Goal: Task Accomplishment & Management: Complete application form

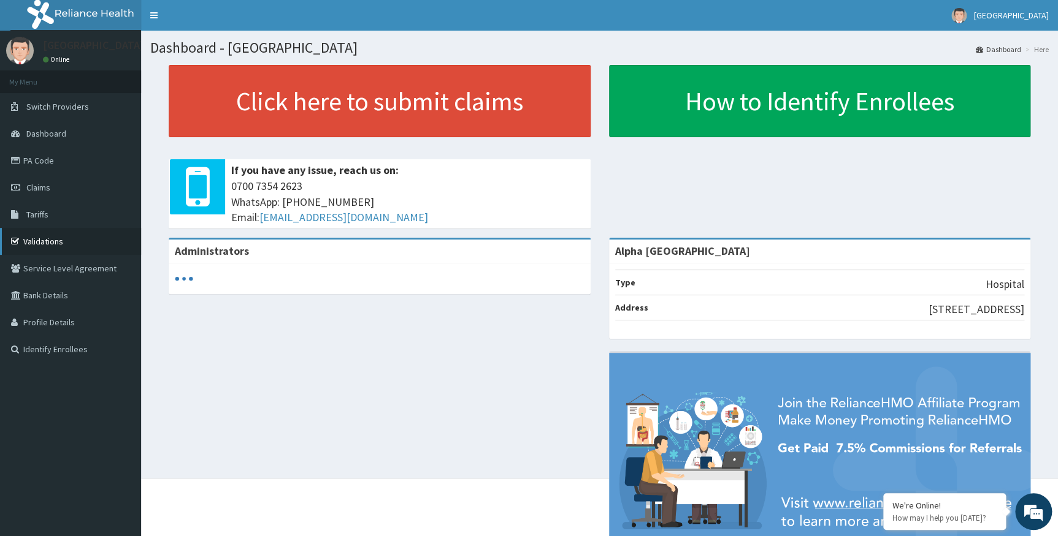
click at [56, 242] on link "Validations" at bounding box center [70, 241] width 141 height 27
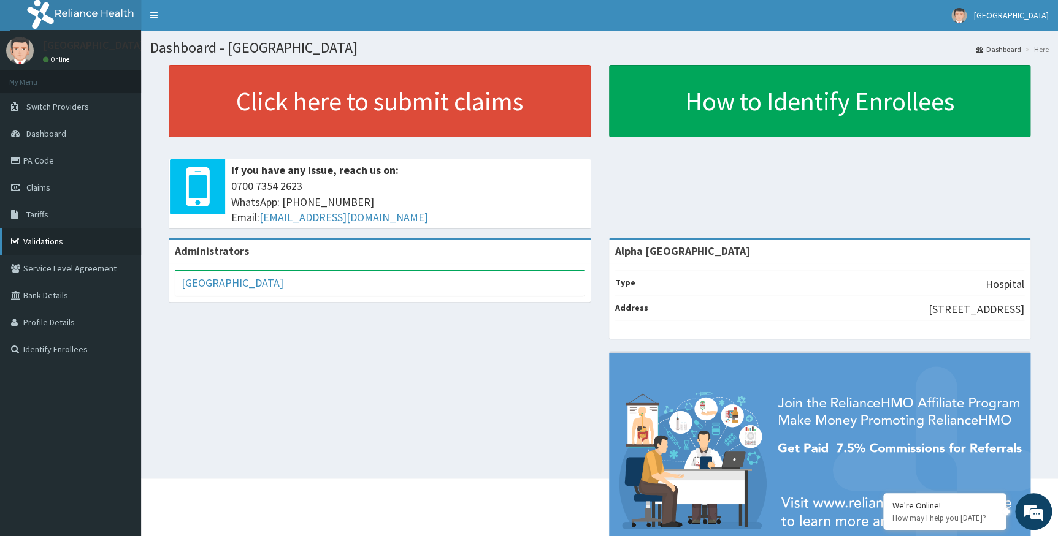
click at [67, 242] on link "Validations" at bounding box center [70, 241] width 141 height 27
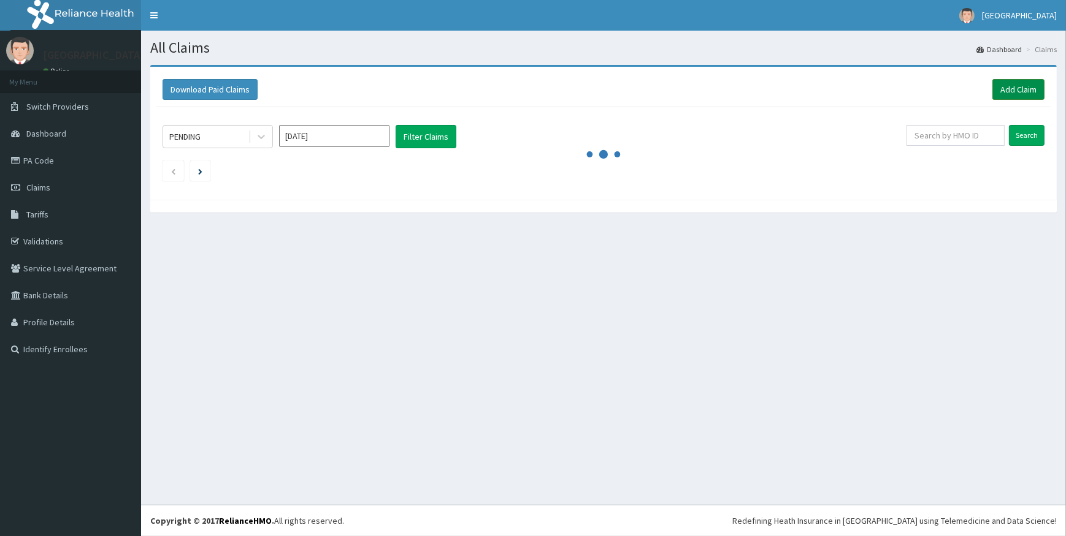
click at [1029, 90] on link "Add Claim" at bounding box center [1018, 89] width 52 height 21
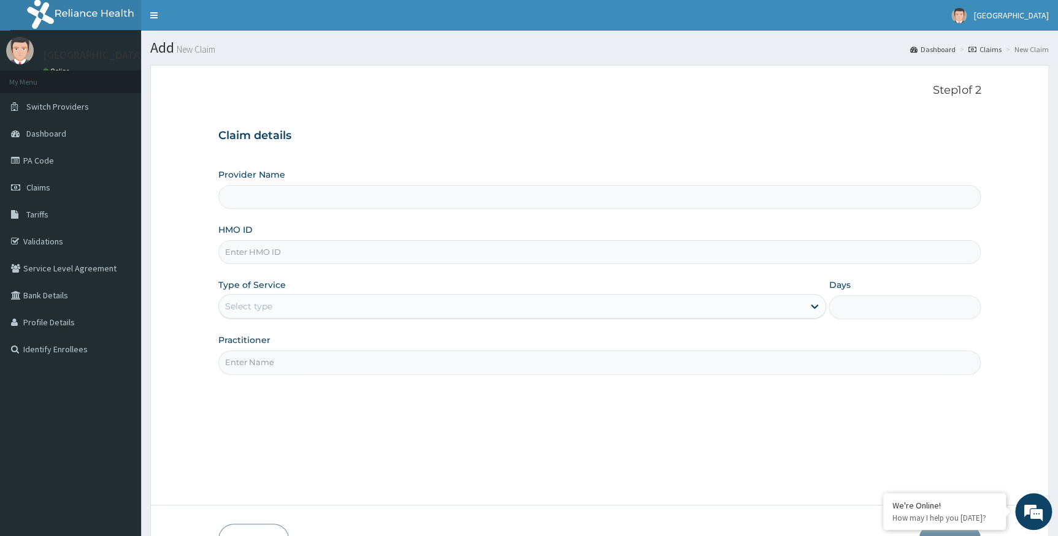
type input "Alpha [GEOGRAPHIC_DATA]"
paste input "RLD/10170/A"
type input "RLD/10170/A"
click at [345, 299] on div "Select type" at bounding box center [511, 307] width 585 height 20
click at [356, 304] on div "Select type" at bounding box center [511, 307] width 585 height 20
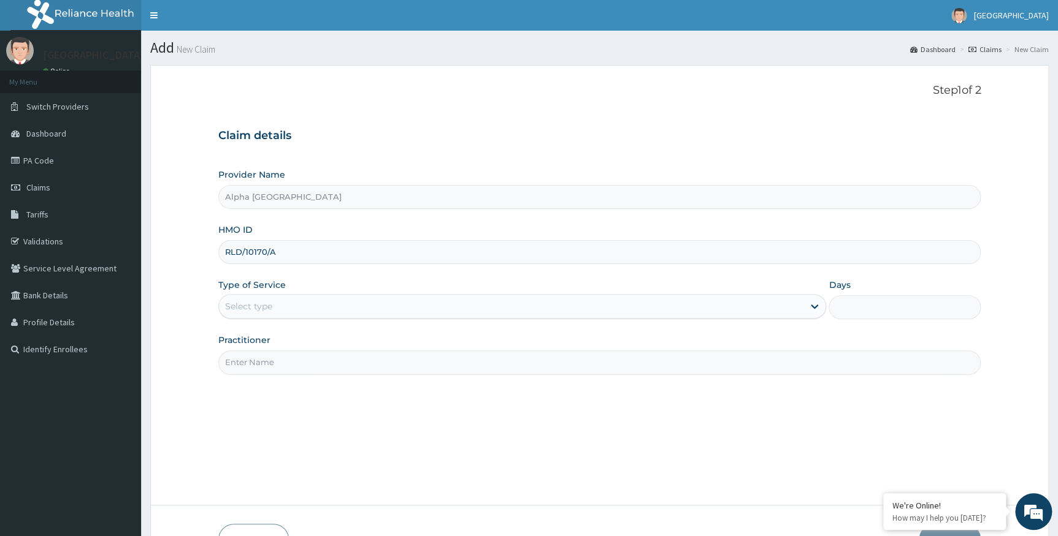
click at [357, 304] on div "Select type" at bounding box center [511, 307] width 585 height 20
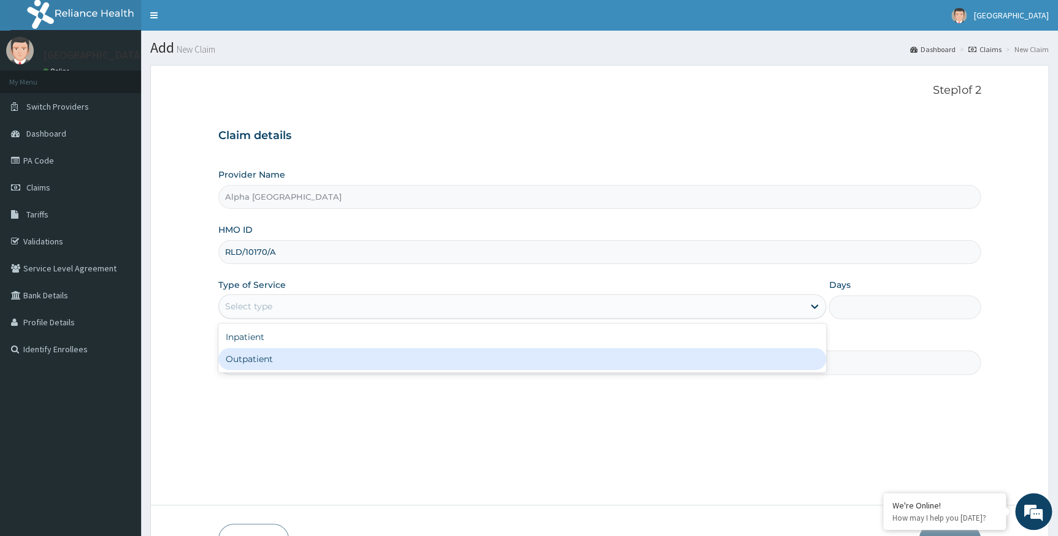
click at [342, 359] on div "Outpatient" at bounding box center [522, 359] width 608 height 22
type input "1"
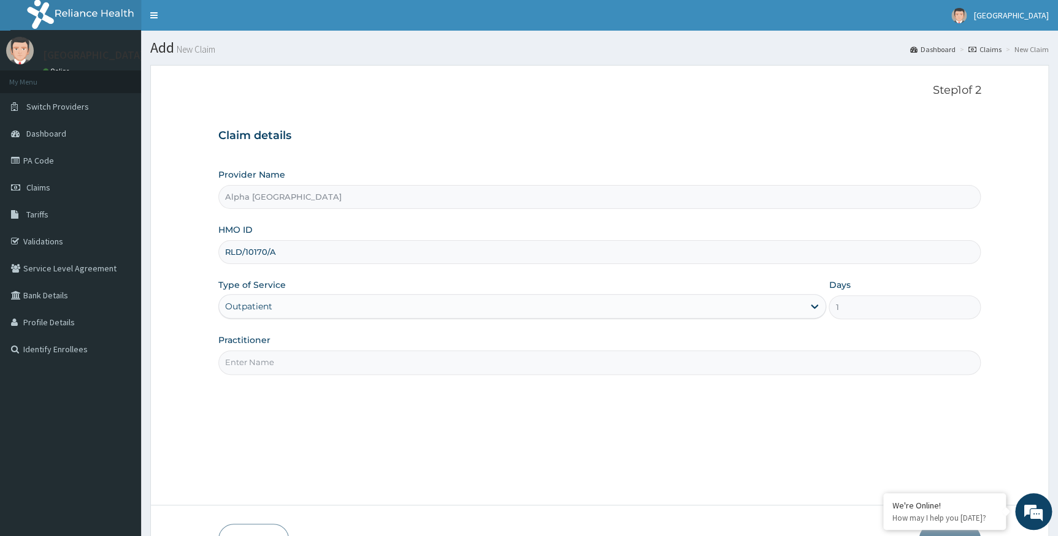
click at [358, 355] on input "Practitioner" at bounding box center [599, 363] width 763 height 24
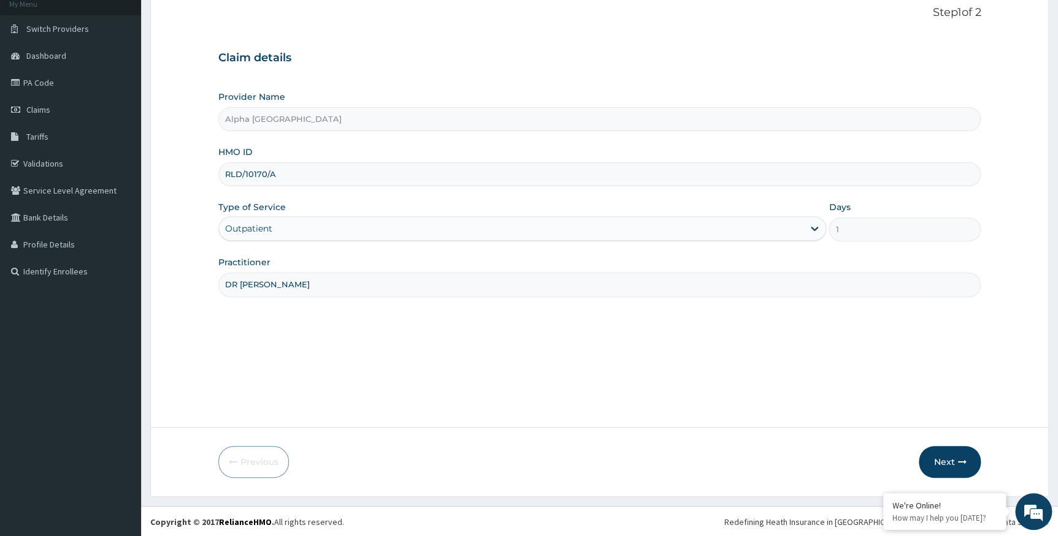
scroll to position [78, 0]
type input "DR CHUKWUMATI"
click at [934, 451] on button "Next" at bounding box center [949, 462] width 62 height 32
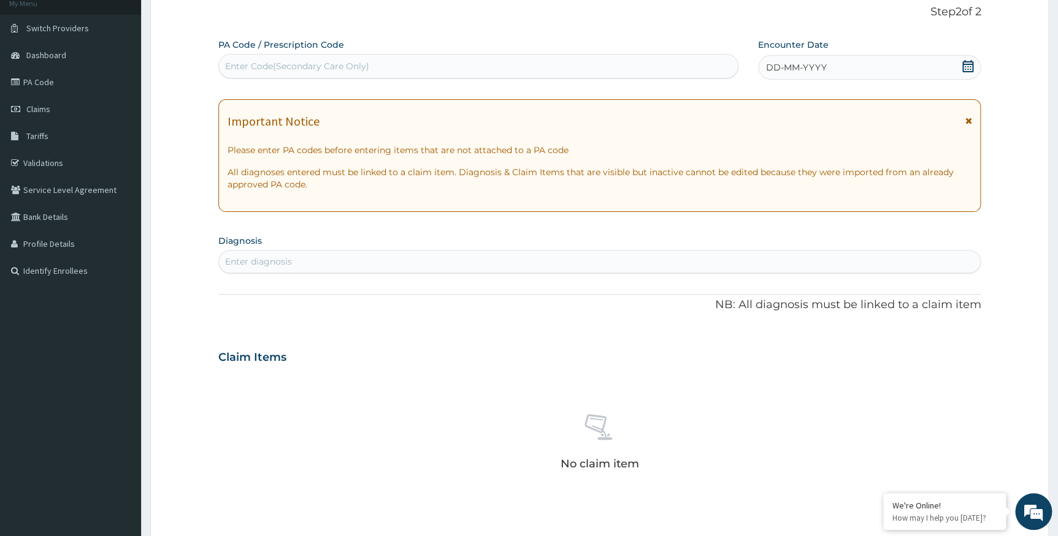
click at [966, 66] on icon at bounding box center [967, 66] width 12 height 12
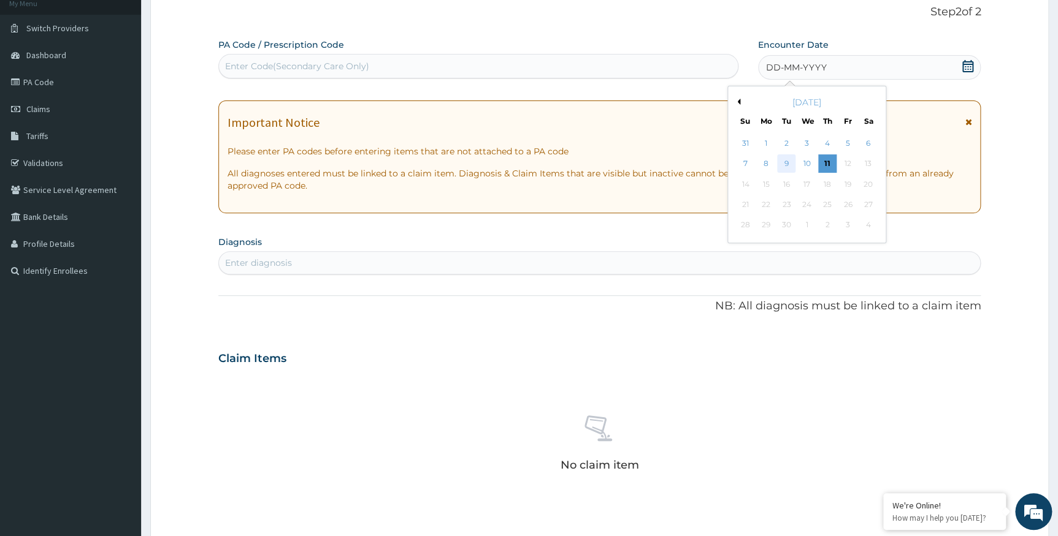
click at [786, 162] on div "9" at bounding box center [786, 164] width 18 height 18
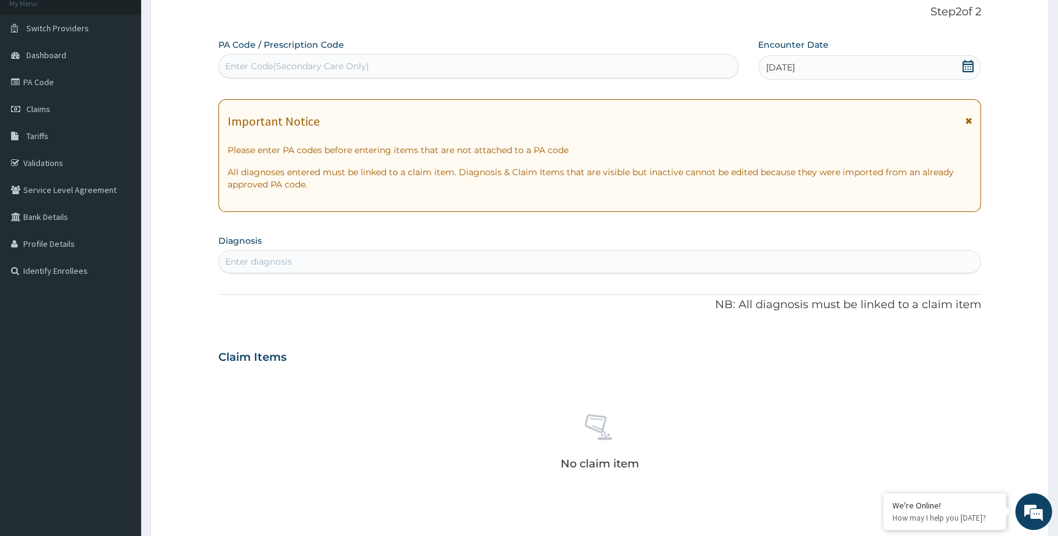
click at [559, 261] on div "Enter diagnosis" at bounding box center [600, 262] width 762 height 20
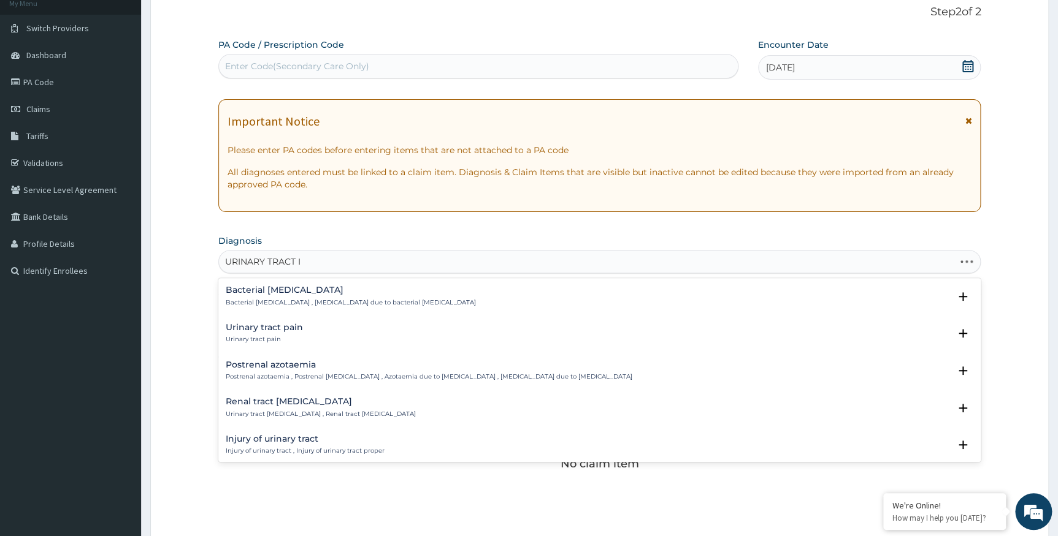
type input "URINARY TRACT IN"
click at [343, 412] on p "Acute urinary tract infection , Urinary tract infection of sudden onset AND/OR …" at bounding box center [403, 414] width 354 height 9
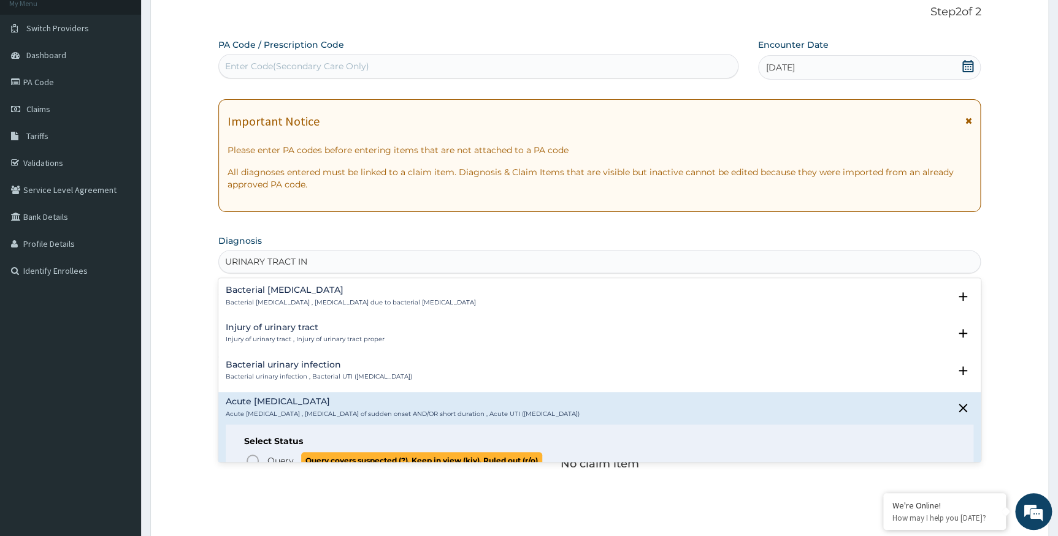
click at [253, 457] on icon "status option query" at bounding box center [252, 461] width 15 height 15
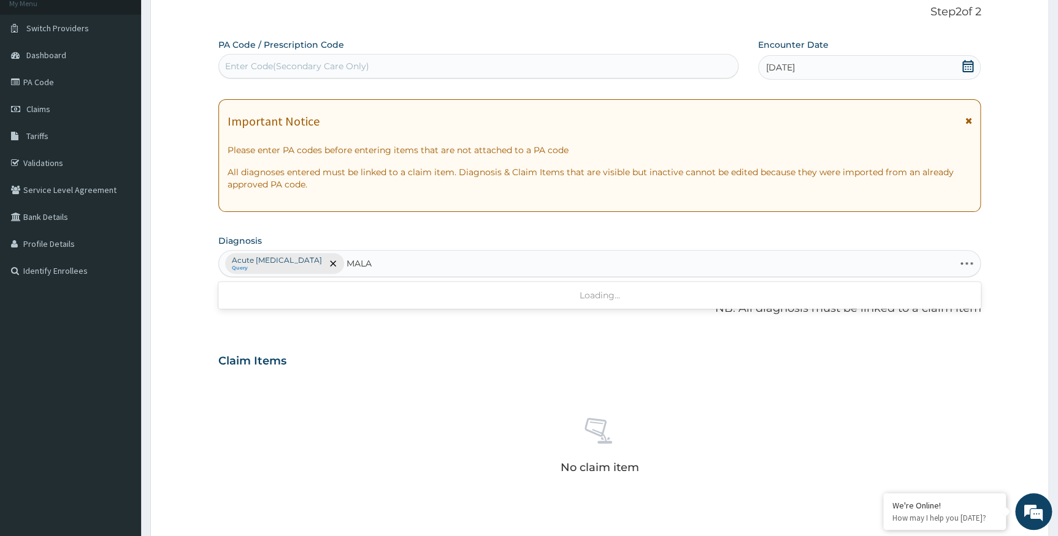
type input "MALAR"
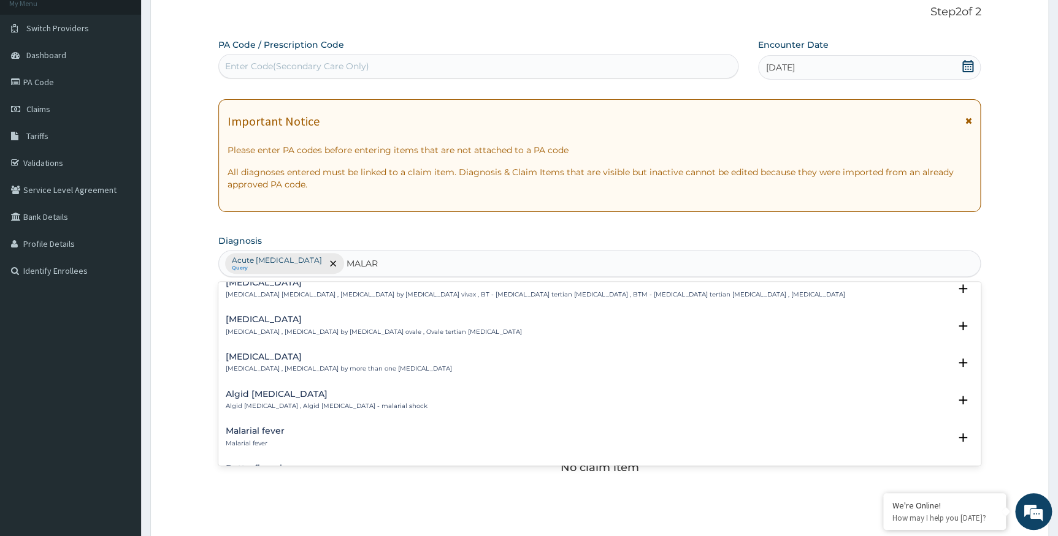
scroll to position [0, 0]
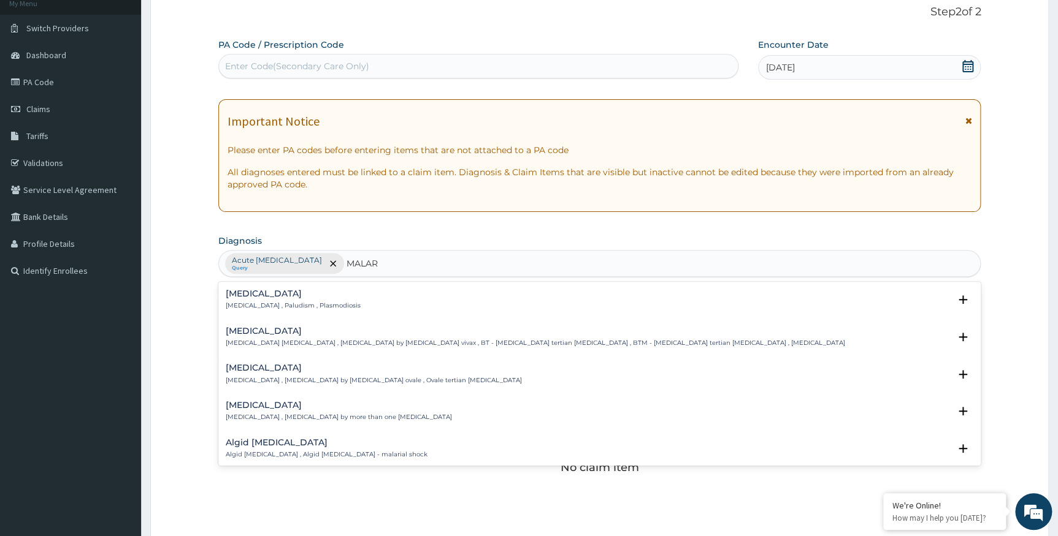
click at [275, 297] on h4 "Malaria" at bounding box center [293, 293] width 135 height 9
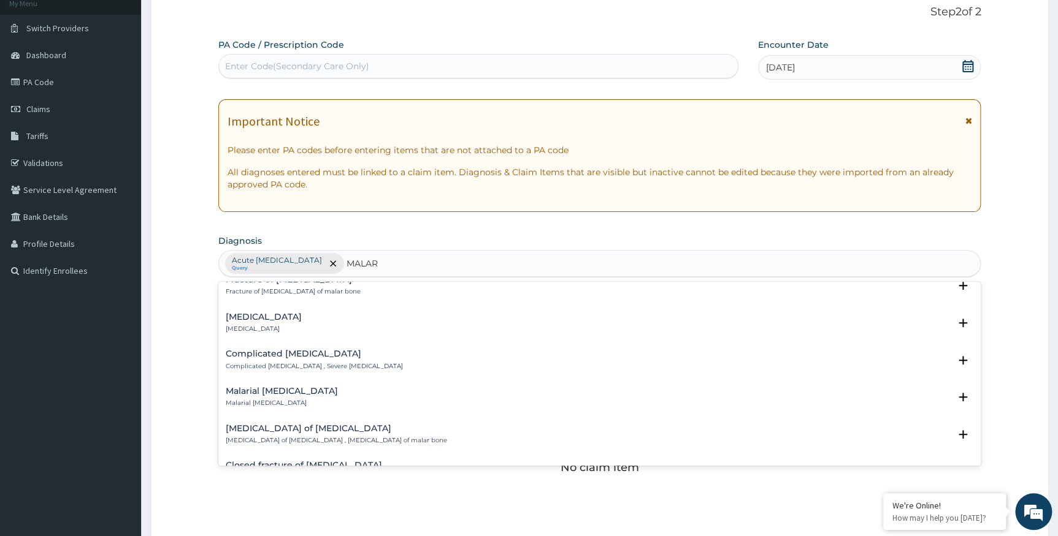
scroll to position [605, 0]
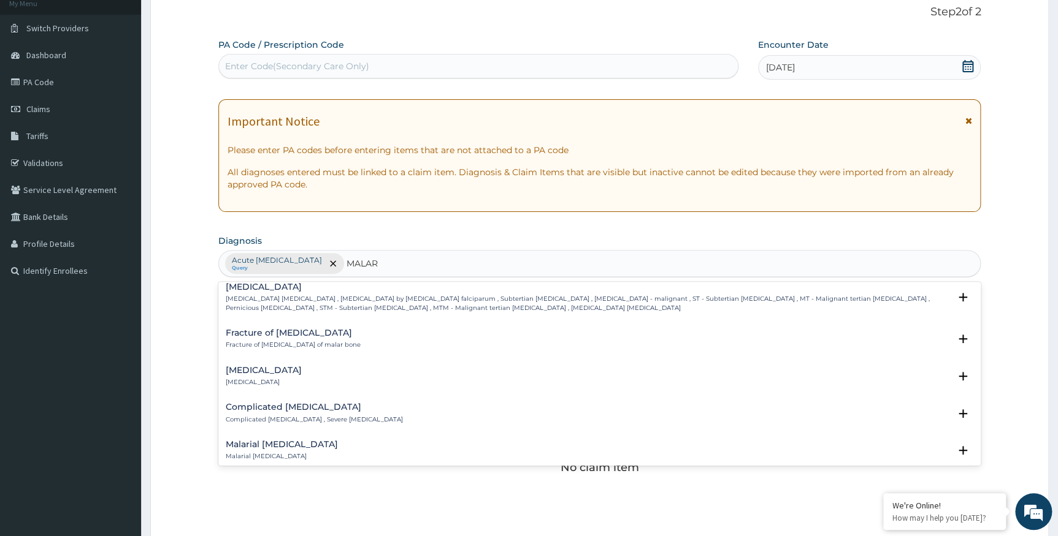
click at [312, 405] on h4 "Complicated malaria" at bounding box center [314, 407] width 177 height 9
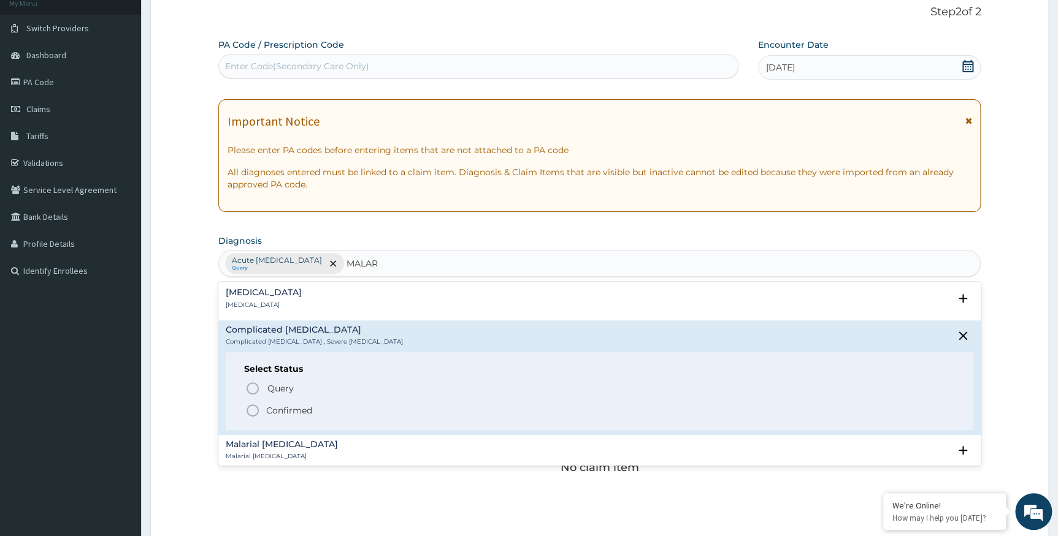
click at [253, 411] on icon "status option filled" at bounding box center [252, 410] width 15 height 15
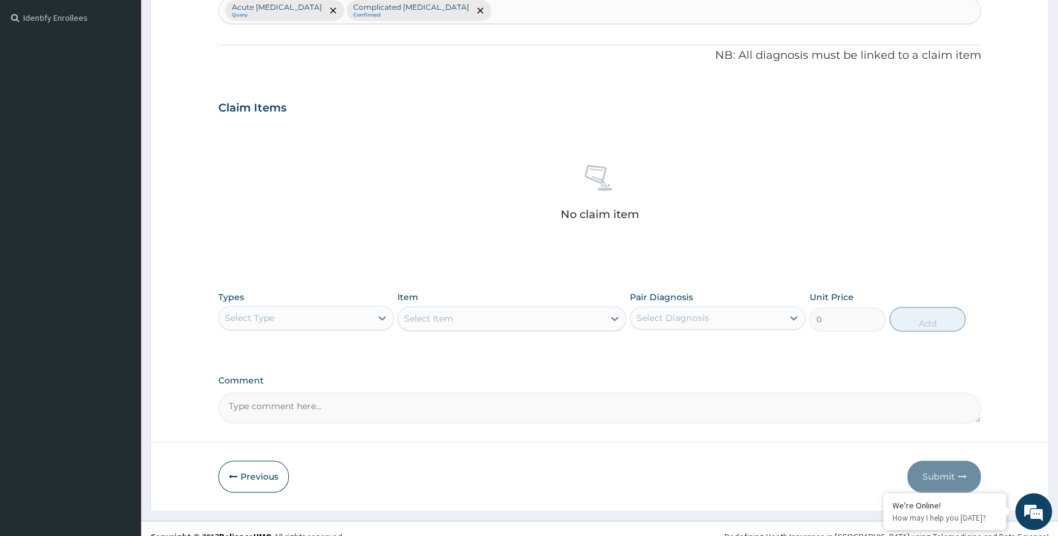
scroll to position [347, 0]
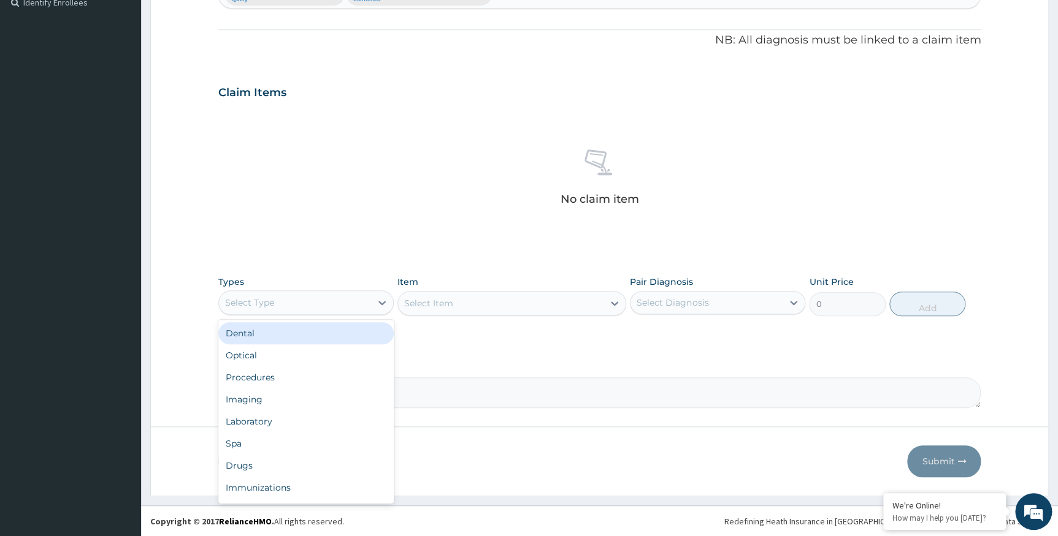
drag, startPoint x: 366, startPoint y: 290, endPoint x: 362, endPoint y: 306, distance: 16.4
click at [367, 291] on div "Select Type" at bounding box center [305, 303] width 175 height 25
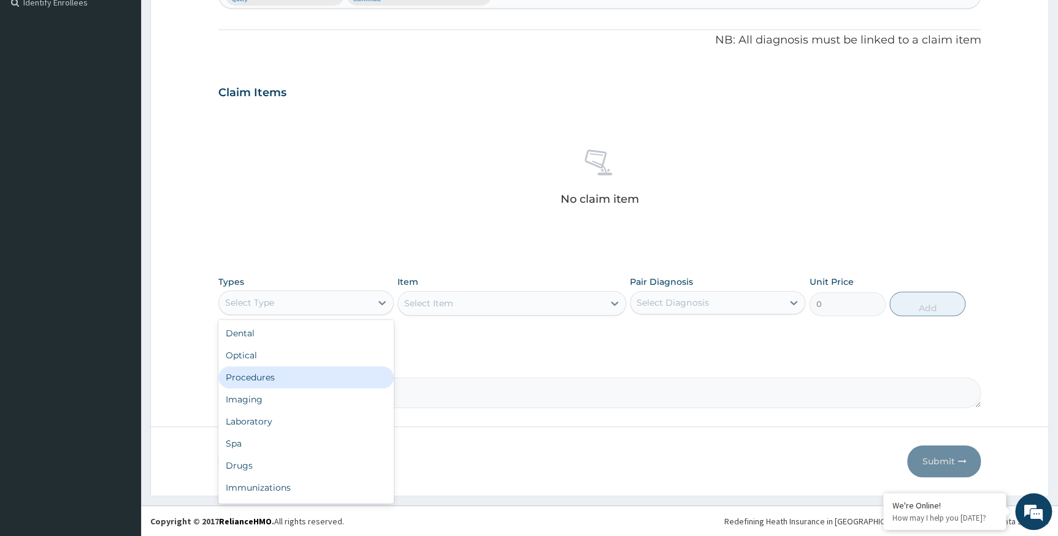
click at [309, 378] on div "Procedures" at bounding box center [305, 378] width 175 height 22
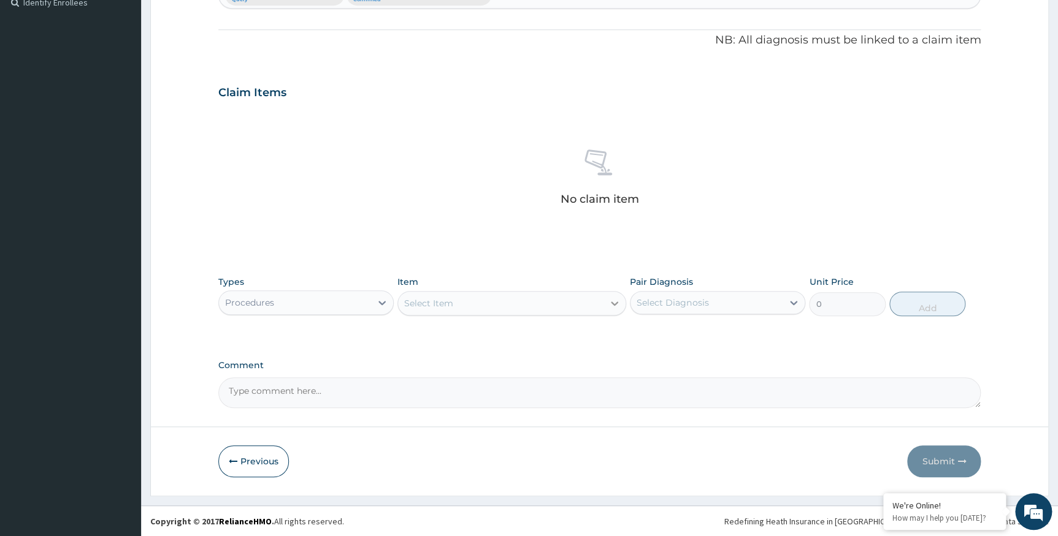
click at [606, 308] on div at bounding box center [614, 303] width 22 height 22
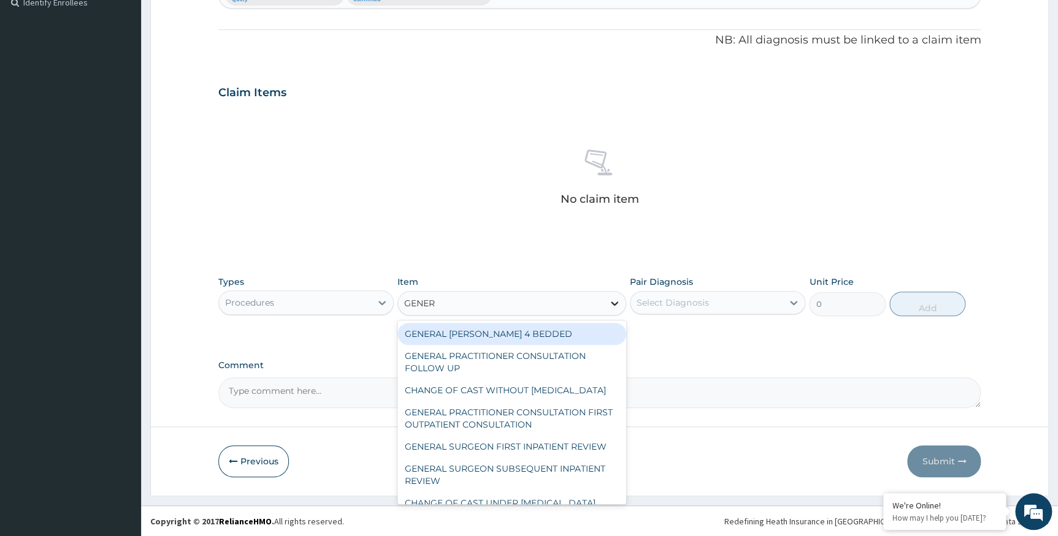
type input "GENERA"
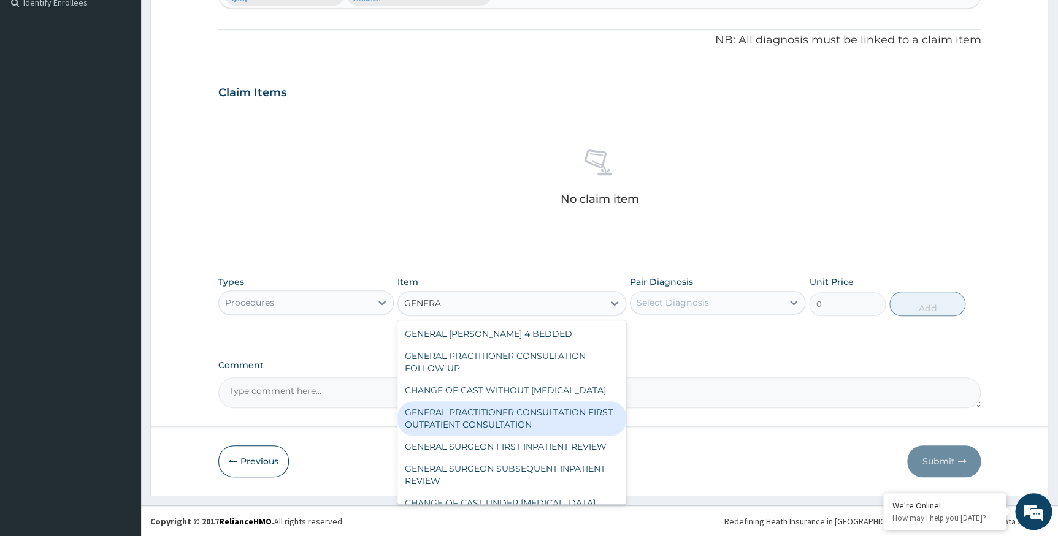
click at [555, 423] on div "GENERAL PRACTITIONER CONSULTATION FIRST OUTPATIENT CONSULTATION" at bounding box center [511, 419] width 229 height 34
type input "3547.5"
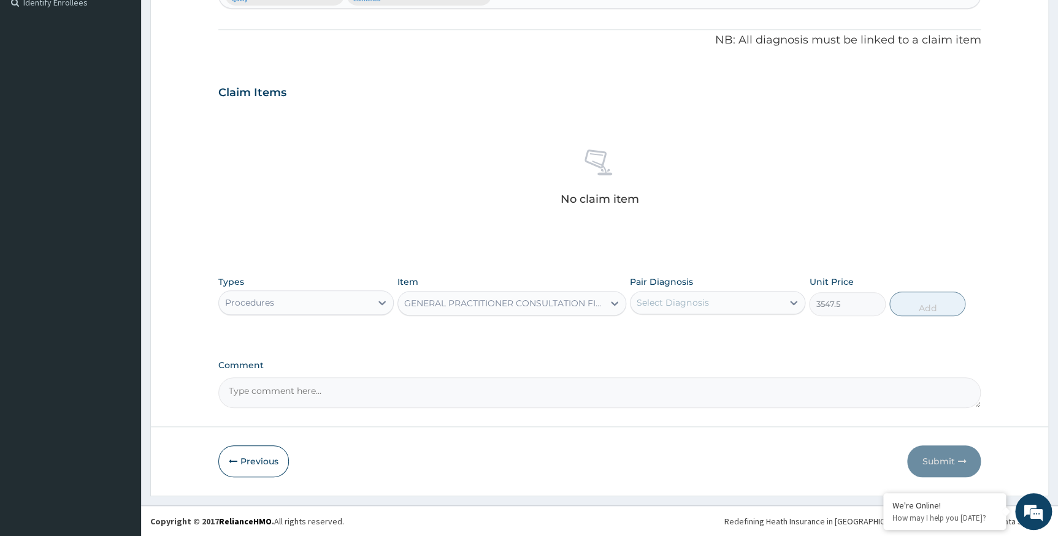
click at [702, 303] on div "Select Diagnosis" at bounding box center [672, 303] width 72 height 12
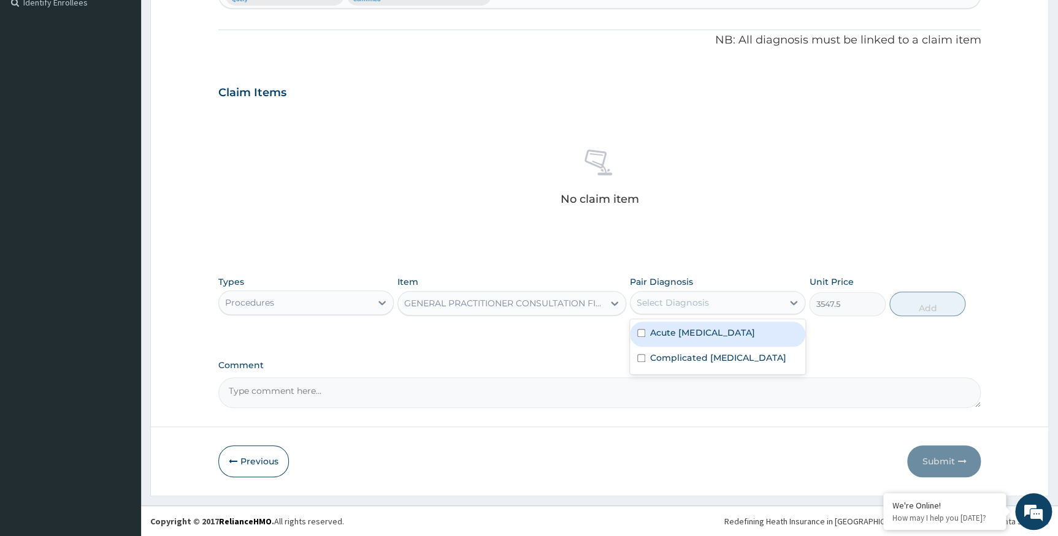
click at [698, 337] on div "Acute urinary tract infection" at bounding box center [717, 334] width 175 height 25
checkbox input "true"
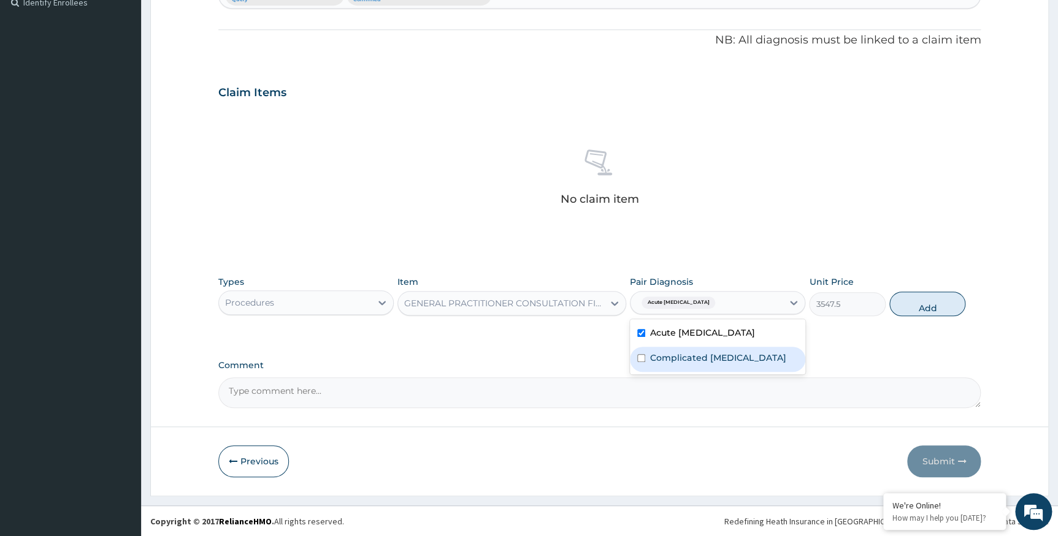
click at [709, 356] on label "Complicated malaria" at bounding box center [718, 358] width 136 height 12
checkbox input "true"
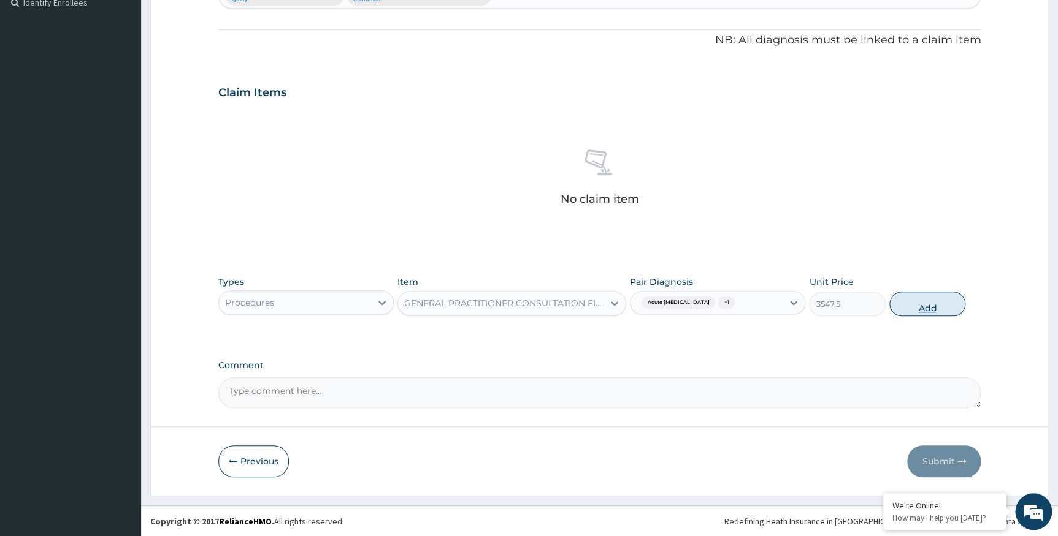
click at [925, 299] on button "Add" at bounding box center [927, 304] width 76 height 25
type input "0"
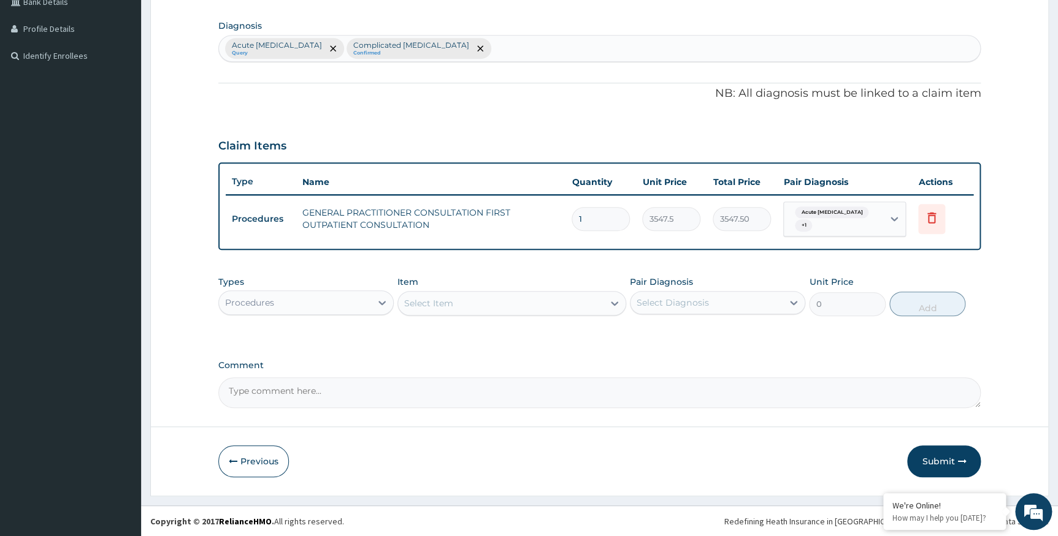
click at [593, 302] on div "Select Item" at bounding box center [500, 304] width 205 height 20
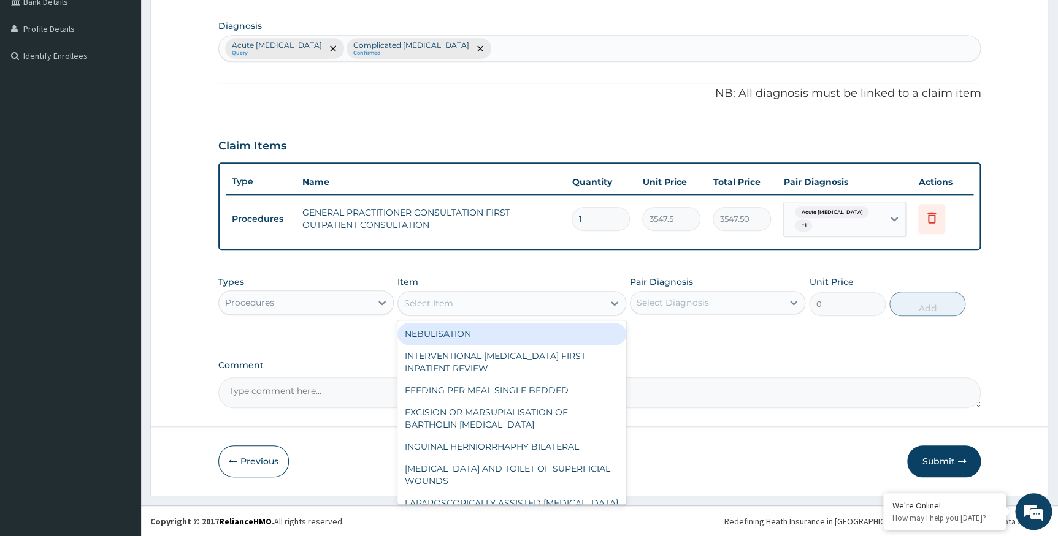
click at [361, 293] on div "Procedures" at bounding box center [295, 303] width 152 height 20
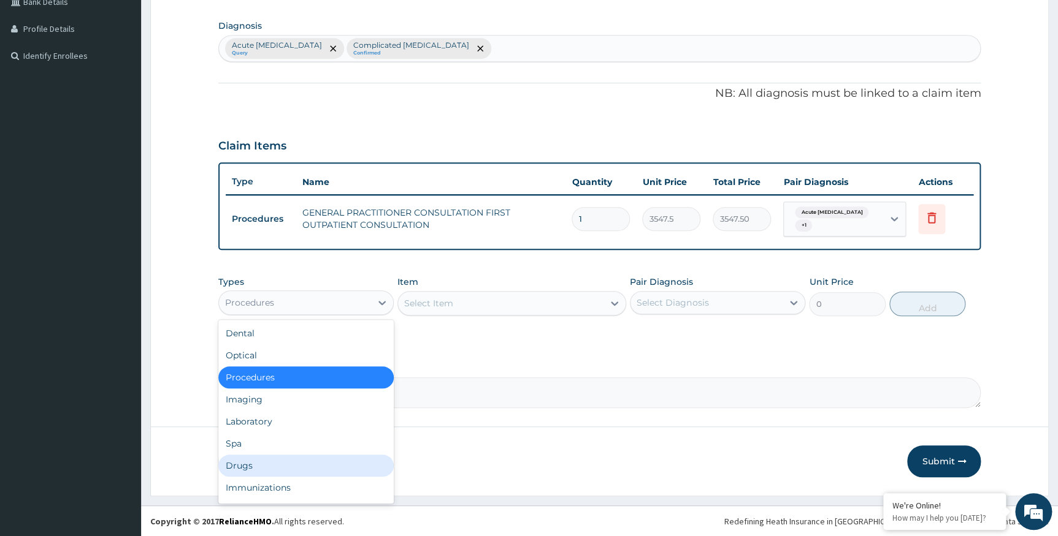
click at [270, 462] on div "Drugs" at bounding box center [305, 466] width 175 height 22
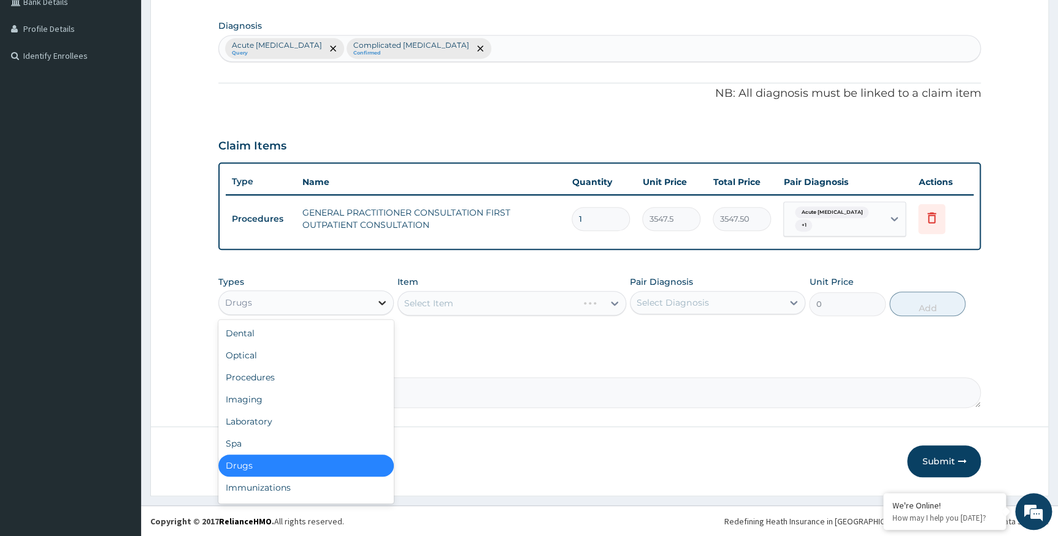
click at [372, 305] on div at bounding box center [382, 303] width 22 height 22
click at [286, 419] on div "Laboratory" at bounding box center [305, 422] width 175 height 22
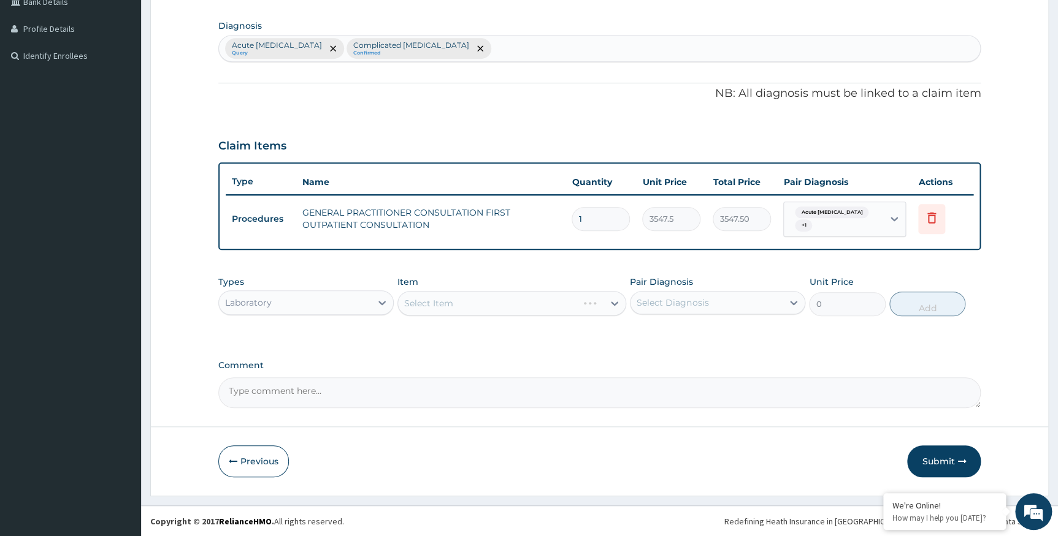
click at [600, 305] on div "Select Item" at bounding box center [511, 303] width 229 height 25
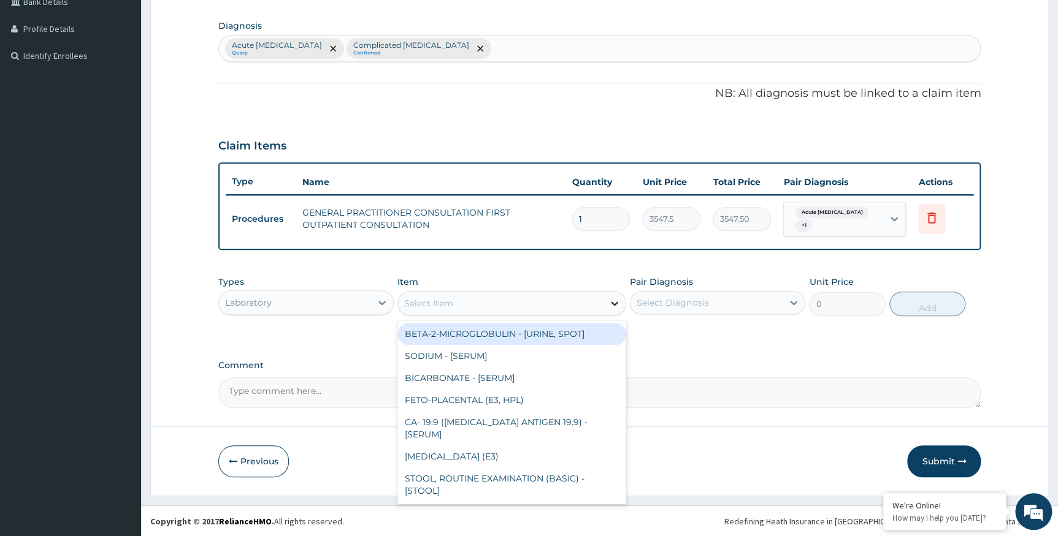
click at [605, 303] on div at bounding box center [614, 303] width 22 height 22
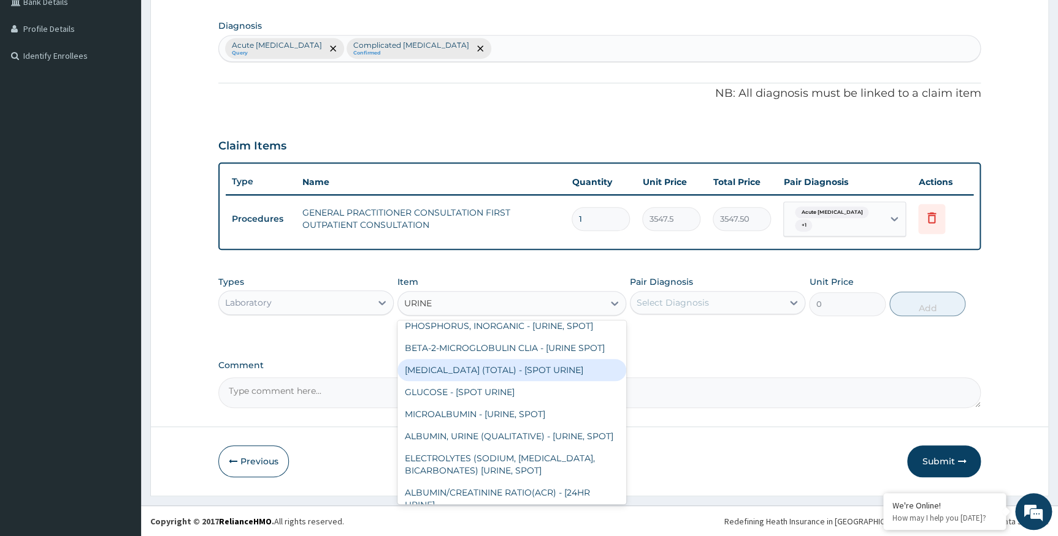
scroll to position [557, 0]
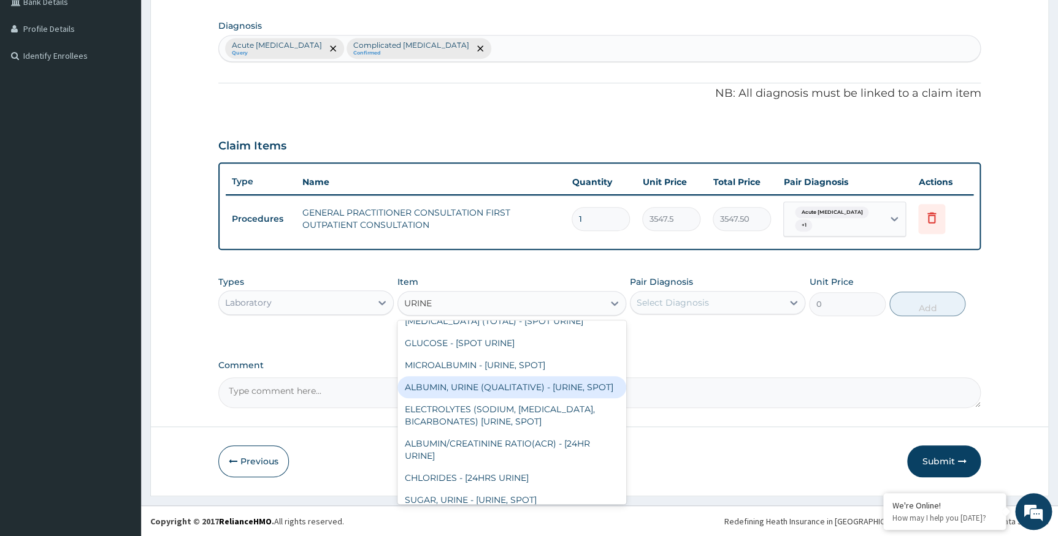
type input "URINE M"
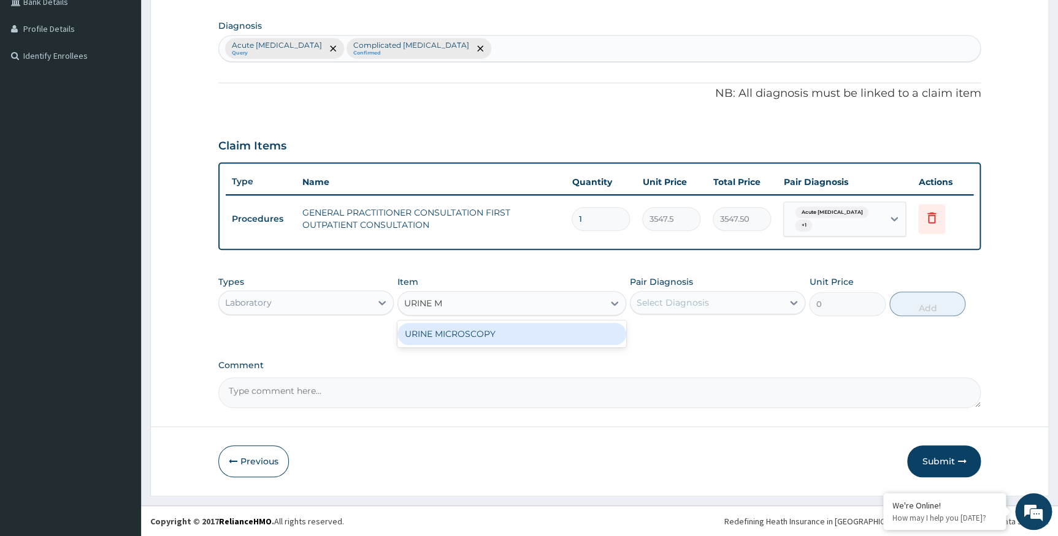
click at [567, 337] on div "URINE MICROSCOPY" at bounding box center [511, 334] width 229 height 22
type input "4837.5"
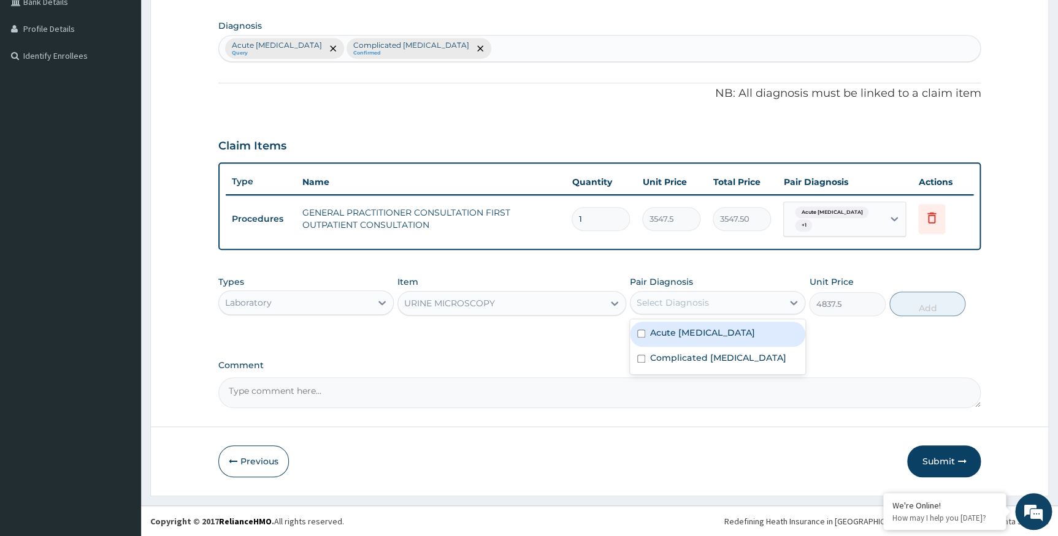
click at [694, 308] on div "Select Diagnosis" at bounding box center [706, 303] width 152 height 20
click at [691, 334] on label "Acute urinary tract infection" at bounding box center [702, 333] width 104 height 12
checkbox input "true"
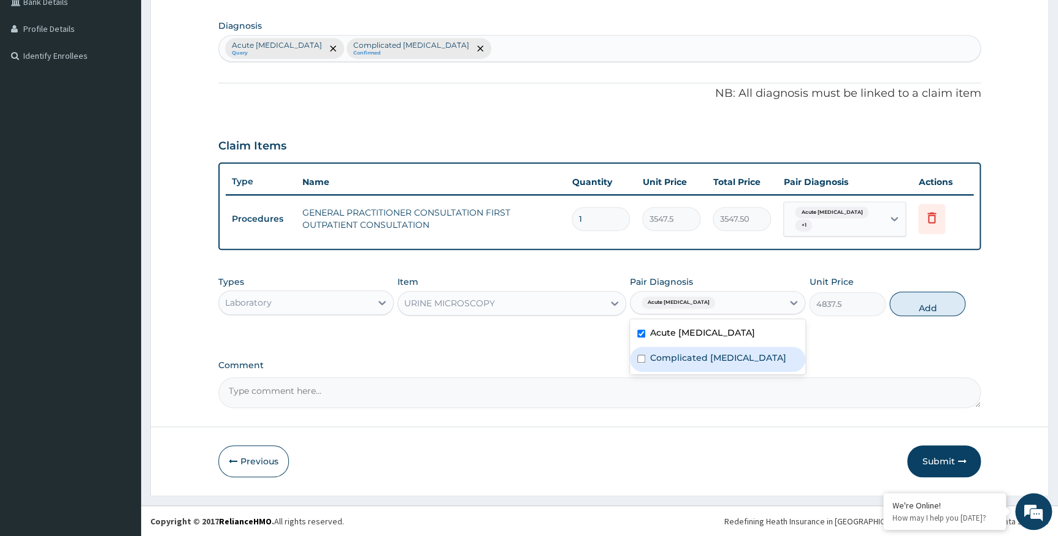
click at [691, 357] on label "Complicated malaria" at bounding box center [718, 358] width 136 height 12
checkbox input "false"
click at [942, 305] on button "Add" at bounding box center [927, 304] width 76 height 25
type input "0"
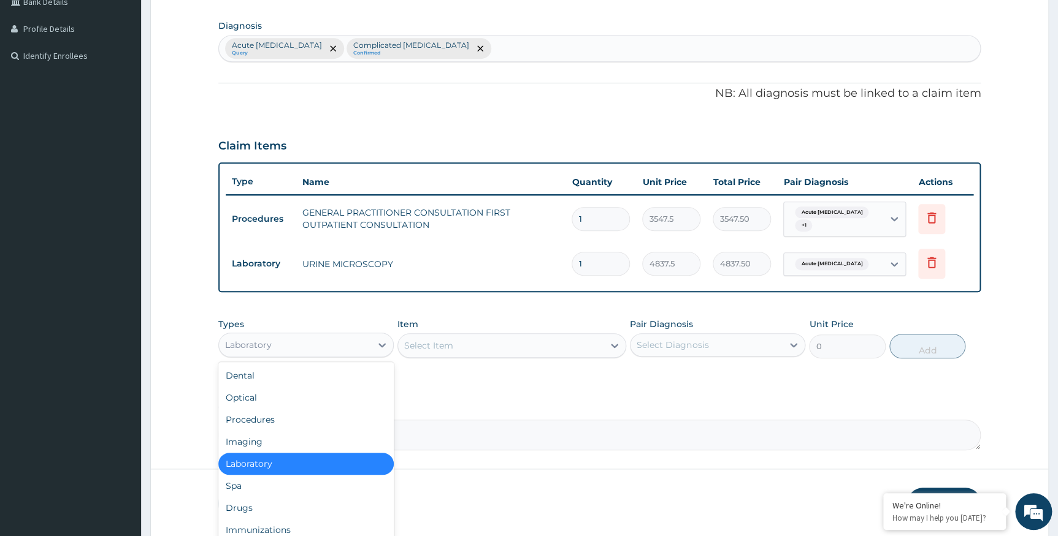
click at [306, 338] on div "Laboratory" at bounding box center [295, 345] width 152 height 20
click at [291, 503] on div "Drugs" at bounding box center [305, 508] width 175 height 22
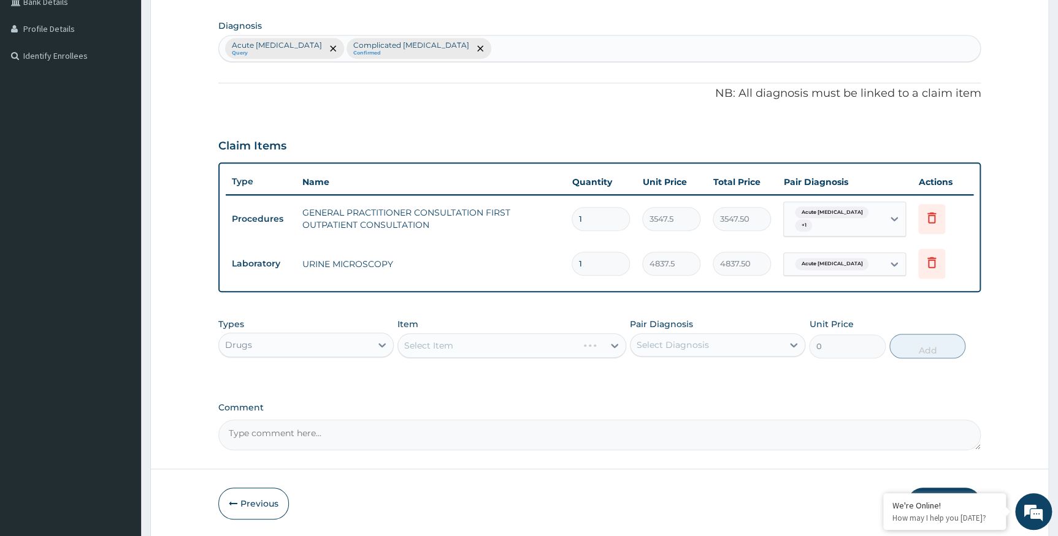
click at [610, 348] on div "Select Item" at bounding box center [511, 346] width 229 height 25
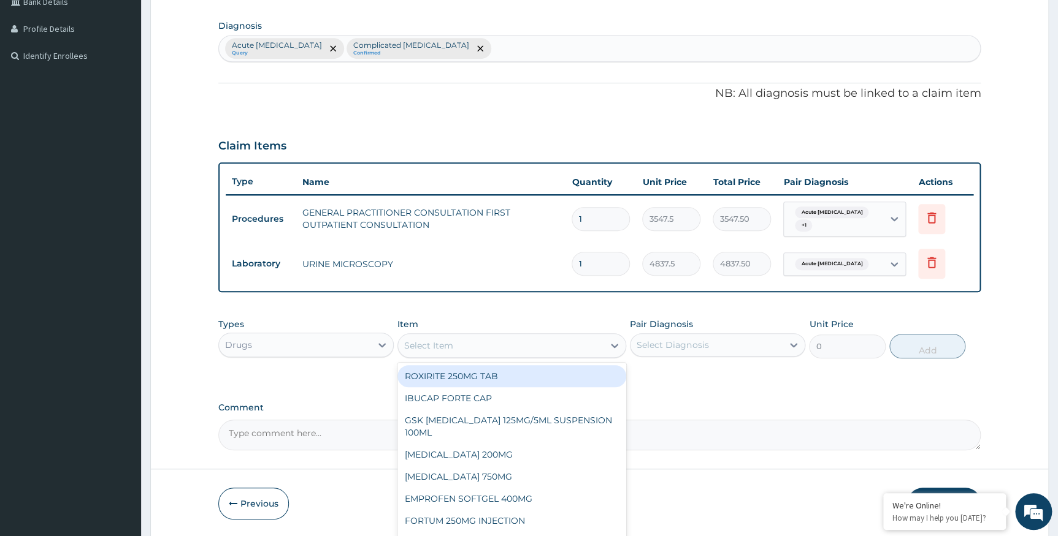
click at [612, 343] on icon at bounding box center [614, 346] width 12 height 12
type input "ARTE"
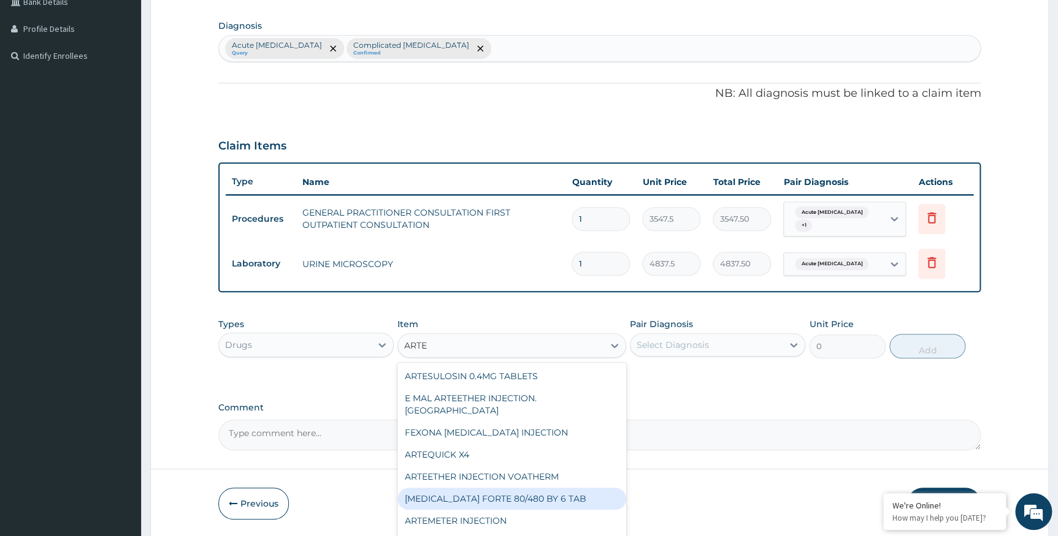
drag, startPoint x: 567, startPoint y: 479, endPoint x: 574, endPoint y: 475, distance: 9.1
click at [568, 488] on div "COARTEM FORTE 80/480 BY 6 TAB" at bounding box center [511, 499] width 229 height 22
type input "449.35"
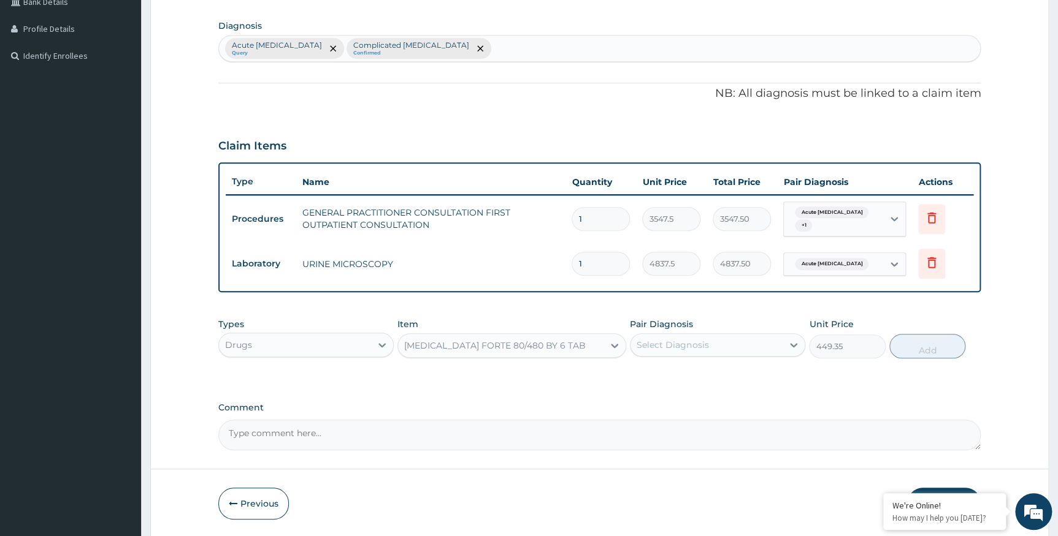
click at [682, 342] on div "Select Diagnosis" at bounding box center [672, 345] width 72 height 12
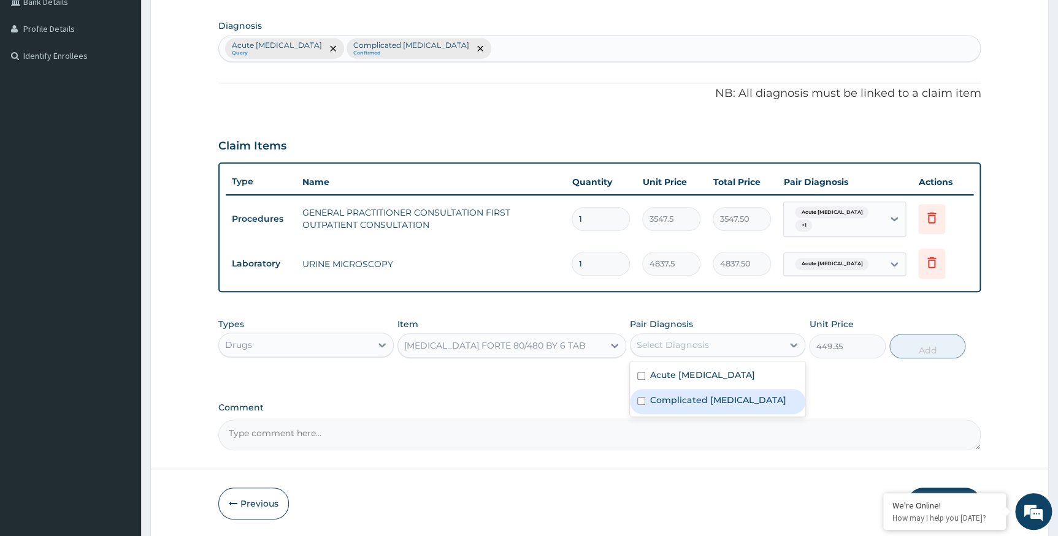
drag, startPoint x: 706, startPoint y: 400, endPoint x: 833, endPoint y: 367, distance: 131.2
click at [707, 400] on label "Complicated malaria" at bounding box center [718, 400] width 136 height 12
checkbox input "true"
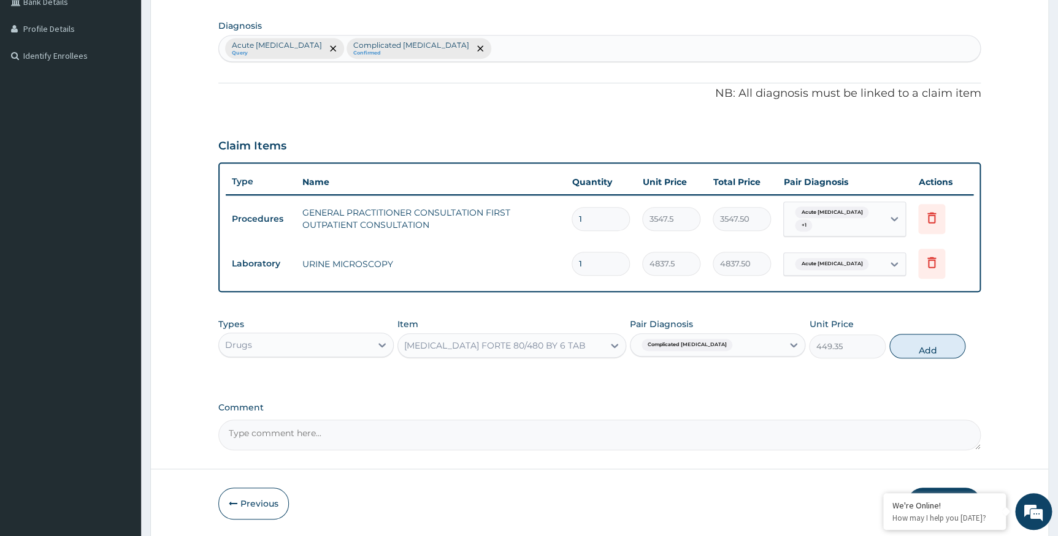
drag, startPoint x: 939, startPoint y: 335, endPoint x: 928, endPoint y: 338, distance: 10.9
click at [933, 337] on button "Add" at bounding box center [927, 346] width 76 height 25
type input "0"
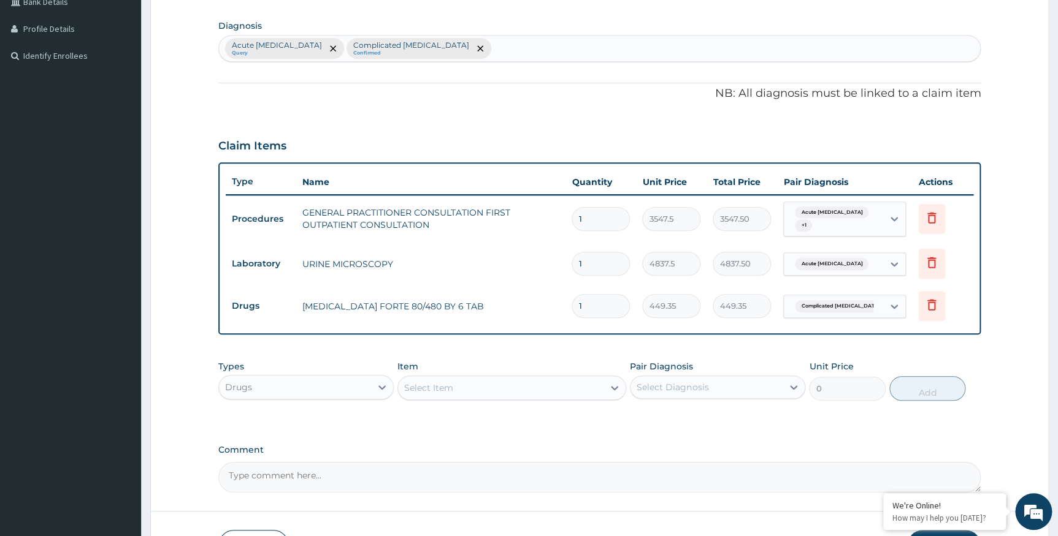
type input "0.00"
type input "6"
type input "2696.10"
type input "6"
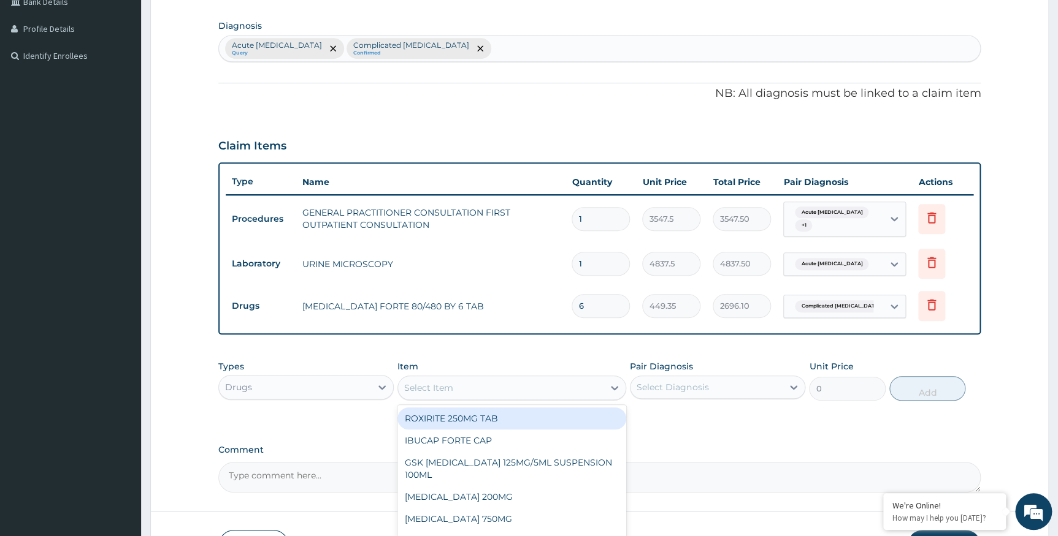
click at [598, 386] on div "Select Item" at bounding box center [500, 388] width 205 height 20
type input "ARTESU"
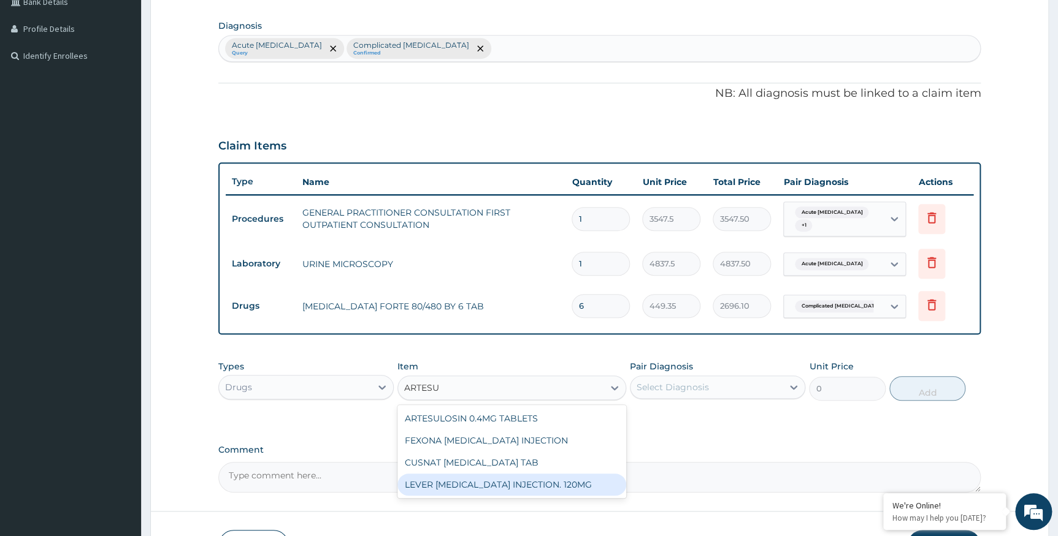
click at [577, 484] on div "LEVER ARTESUNATE INJECTION. 120MG" at bounding box center [511, 485] width 229 height 22
type input "2365"
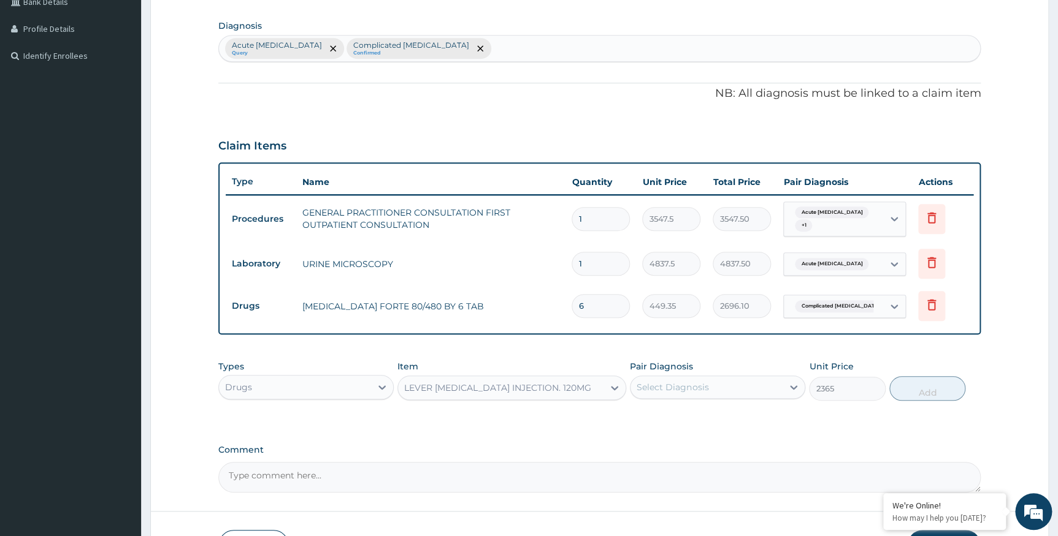
click at [754, 384] on div "Select Diagnosis" at bounding box center [706, 388] width 152 height 20
click at [743, 445] on div "Complicated malaria" at bounding box center [717, 444] width 175 height 25
checkbox input "true"
click at [910, 384] on button "Add" at bounding box center [927, 388] width 76 height 25
type input "0"
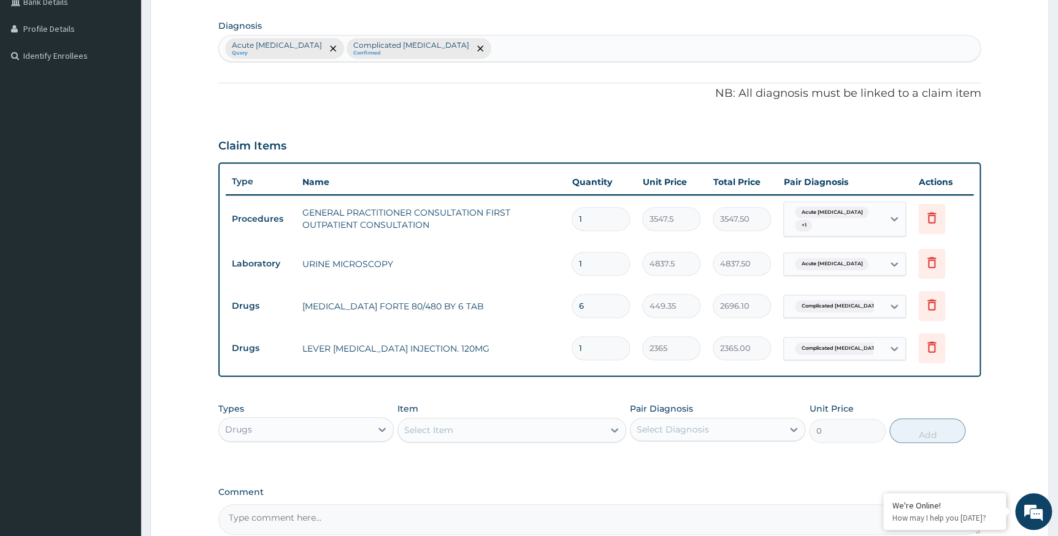
type input "0.00"
type input "3"
type input "7095.00"
type input "3"
click at [602, 429] on div "Select Item" at bounding box center [500, 431] width 205 height 20
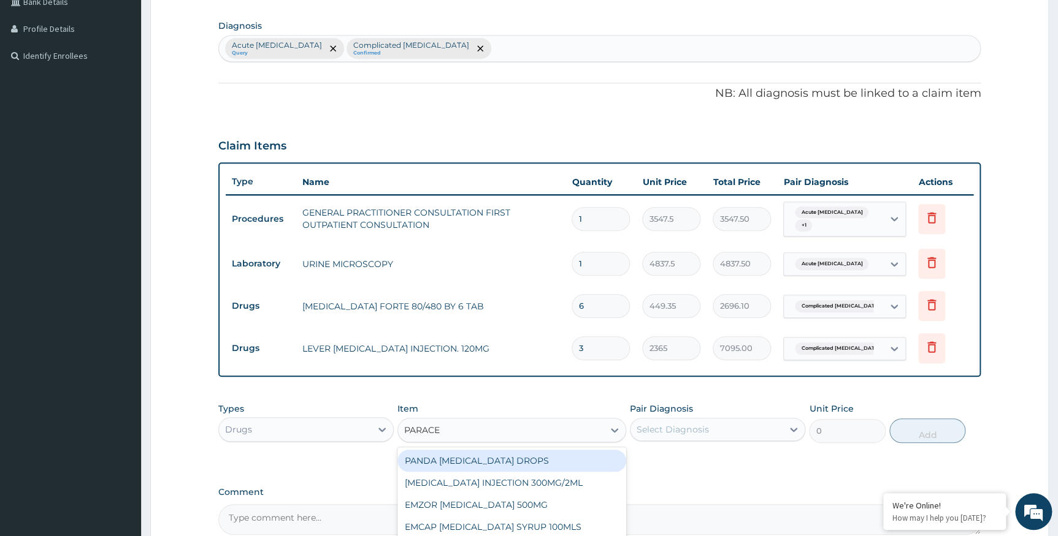
type input "PARACET"
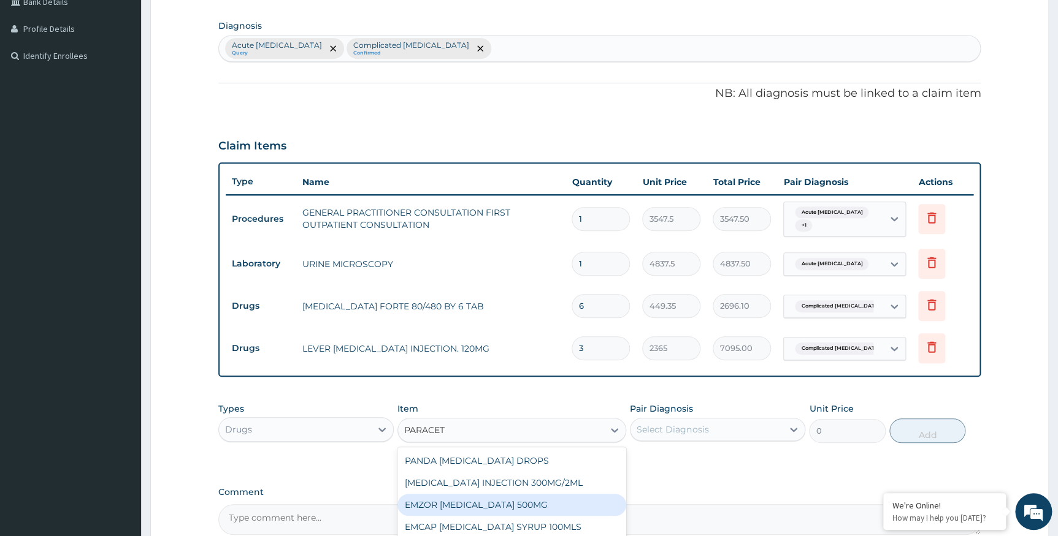
drag, startPoint x: 490, startPoint y: 502, endPoint x: 601, endPoint y: 486, distance: 112.6
click at [491, 502] on div "EMZOR PARACETAMOL 500MG" at bounding box center [511, 505] width 229 height 22
type input "23.65"
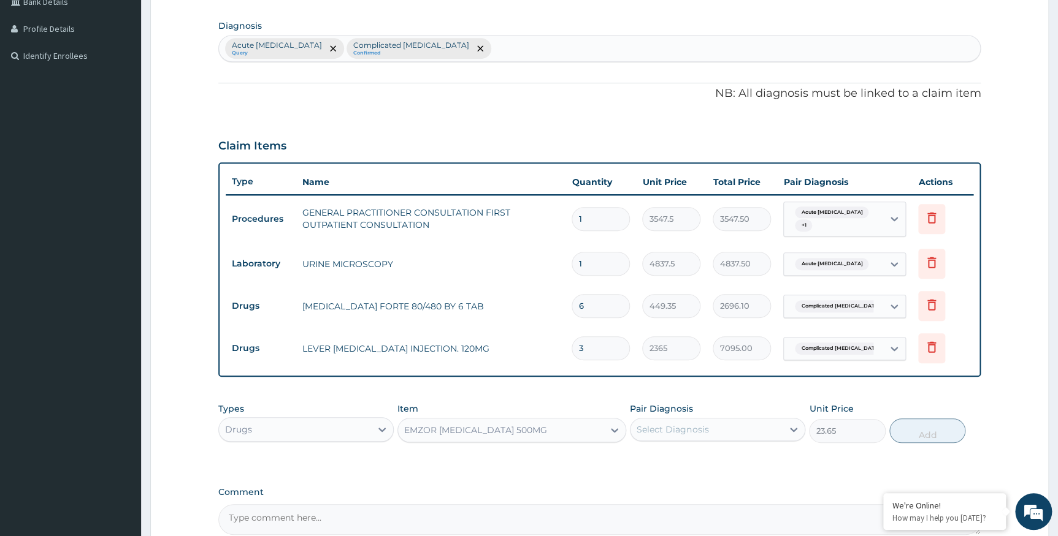
click at [728, 431] on div "Select Diagnosis" at bounding box center [706, 430] width 152 height 20
click at [736, 486] on label "Complicated malaria" at bounding box center [718, 485] width 136 height 12
checkbox input "true"
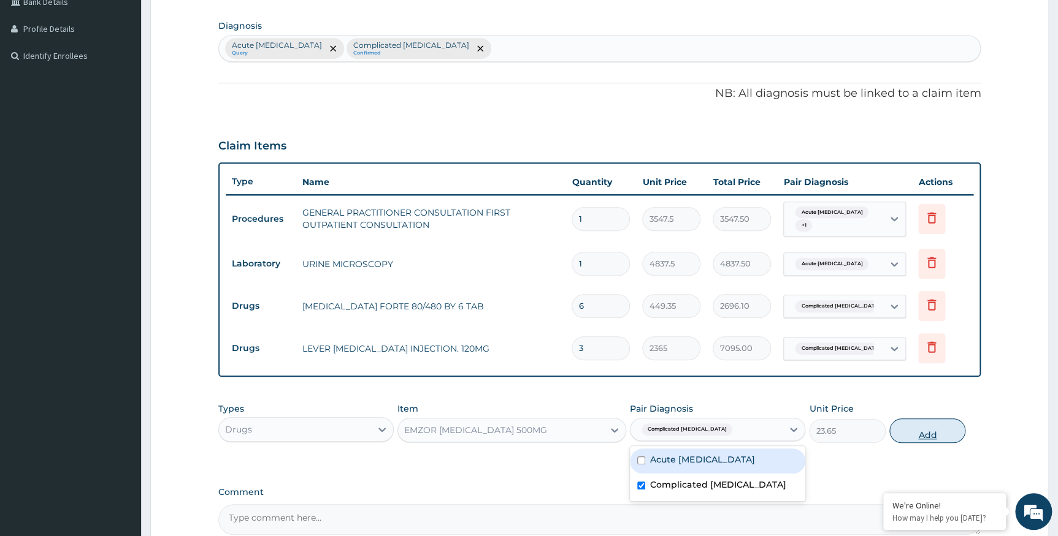
click at [918, 435] on button "Add" at bounding box center [927, 431] width 76 height 25
type input "0"
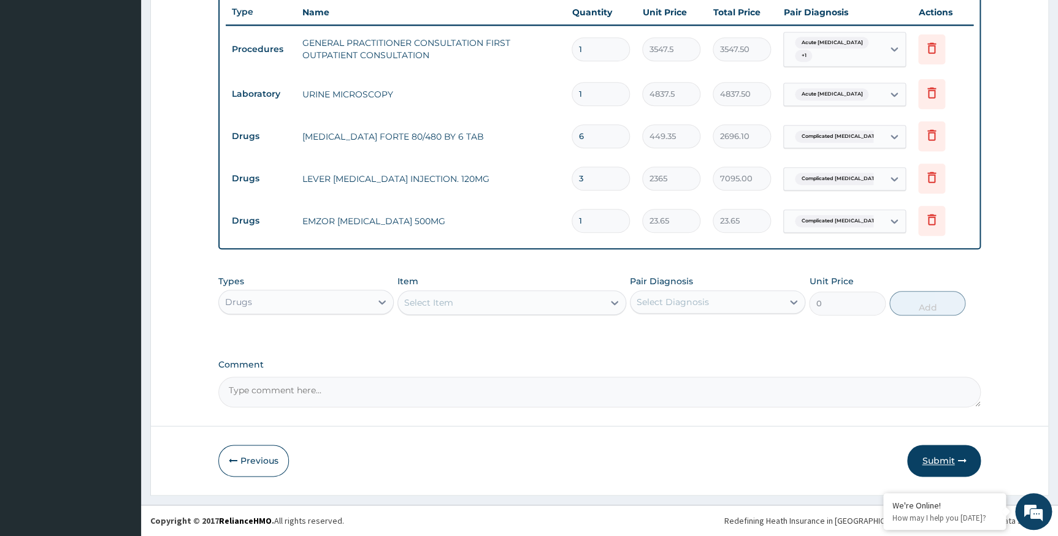
click at [932, 456] on button "Submit" at bounding box center [944, 461] width 74 height 32
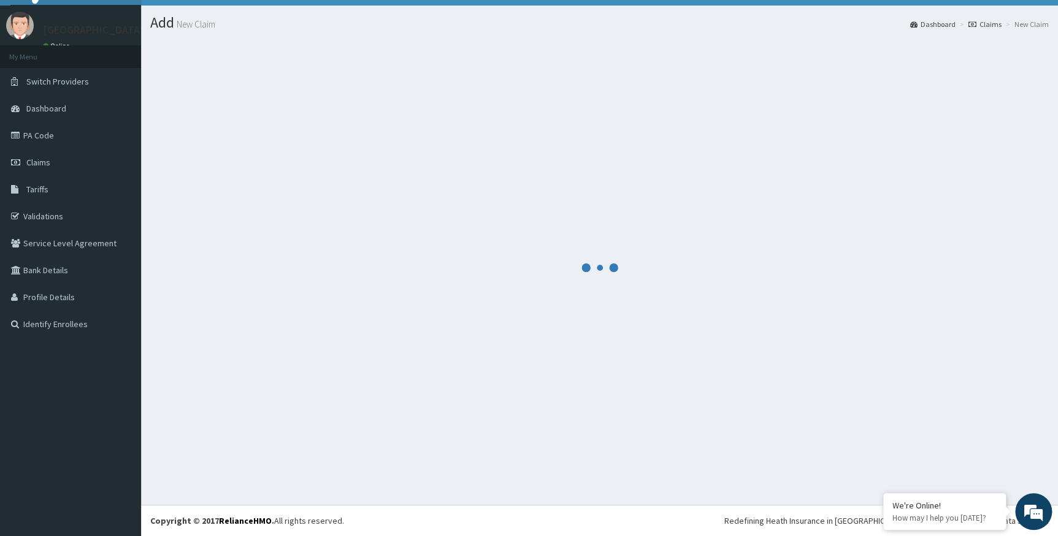
scroll to position [25, 0]
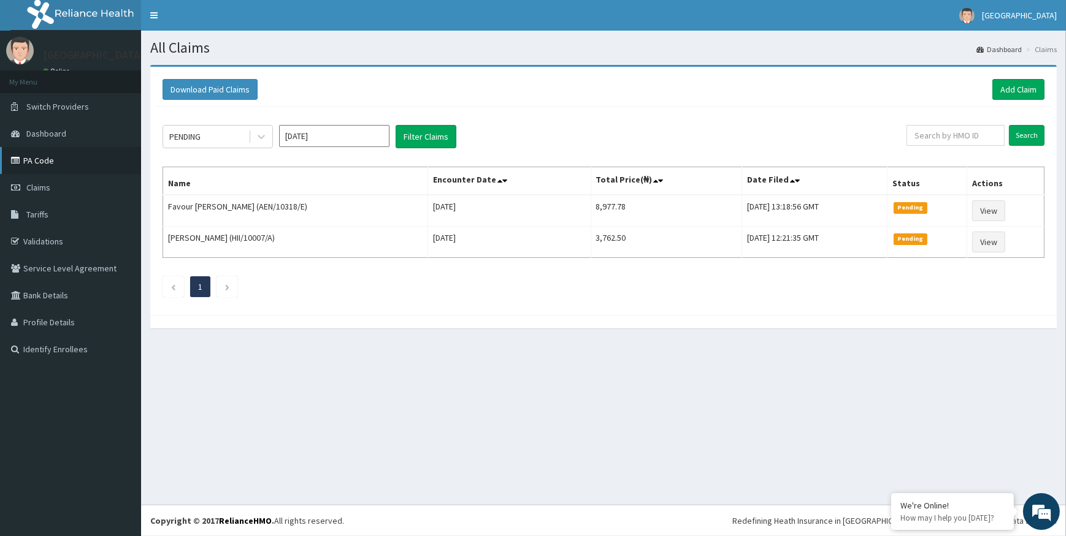
click at [41, 155] on link "PA Code" at bounding box center [70, 160] width 141 height 27
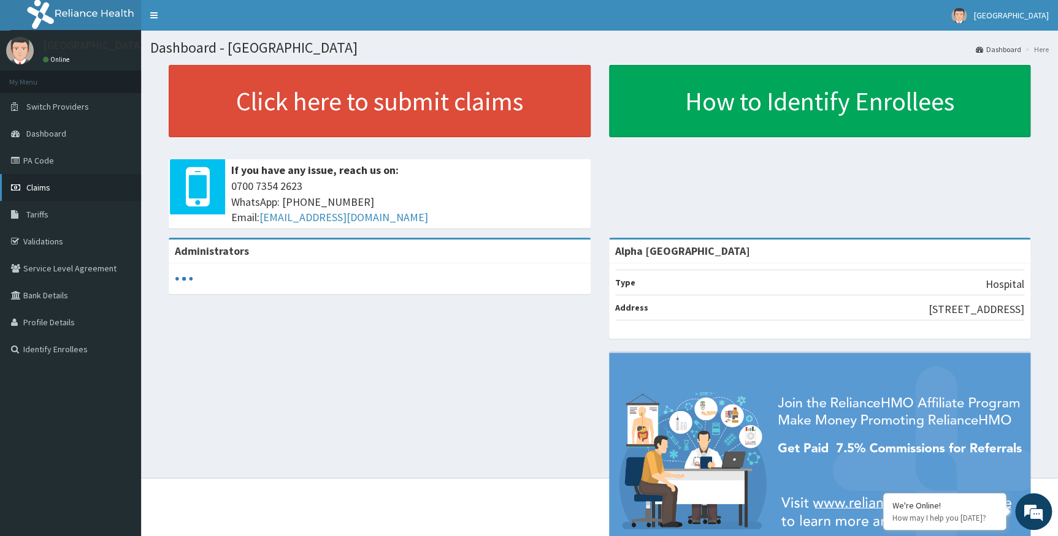
click at [36, 186] on span "Claims" at bounding box center [38, 187] width 24 height 11
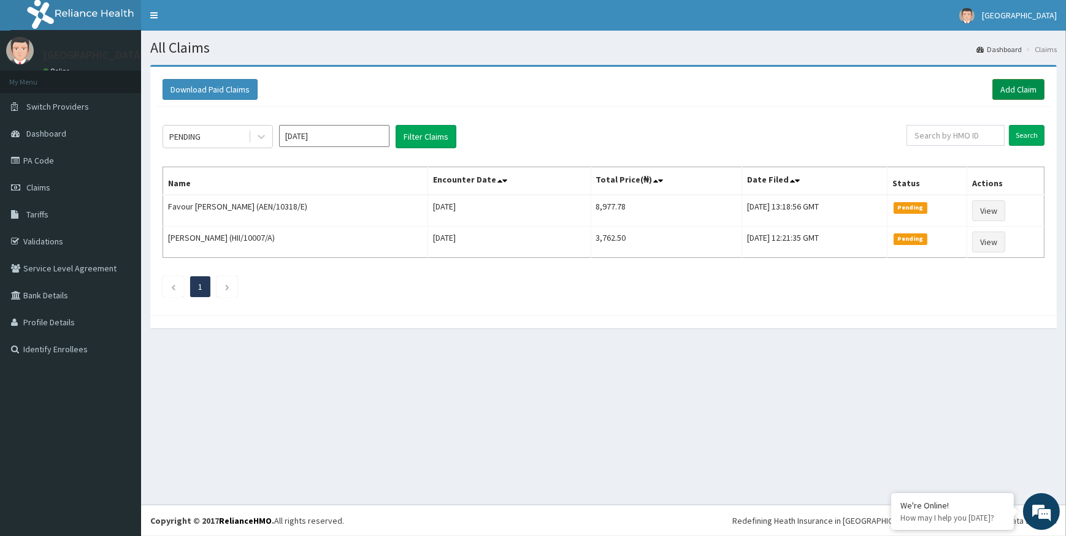
click at [1029, 88] on link "Add Claim" at bounding box center [1018, 89] width 52 height 21
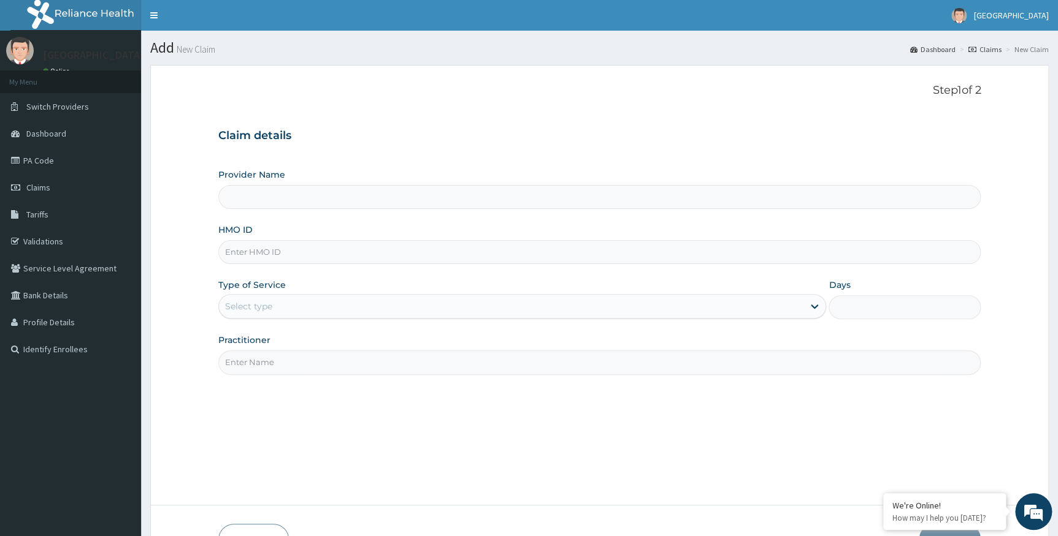
type input "Alpha [GEOGRAPHIC_DATA]"
paste input "rld/10154/a"
type input "rld/10154/a"
click at [491, 300] on div "Select type" at bounding box center [511, 307] width 585 height 20
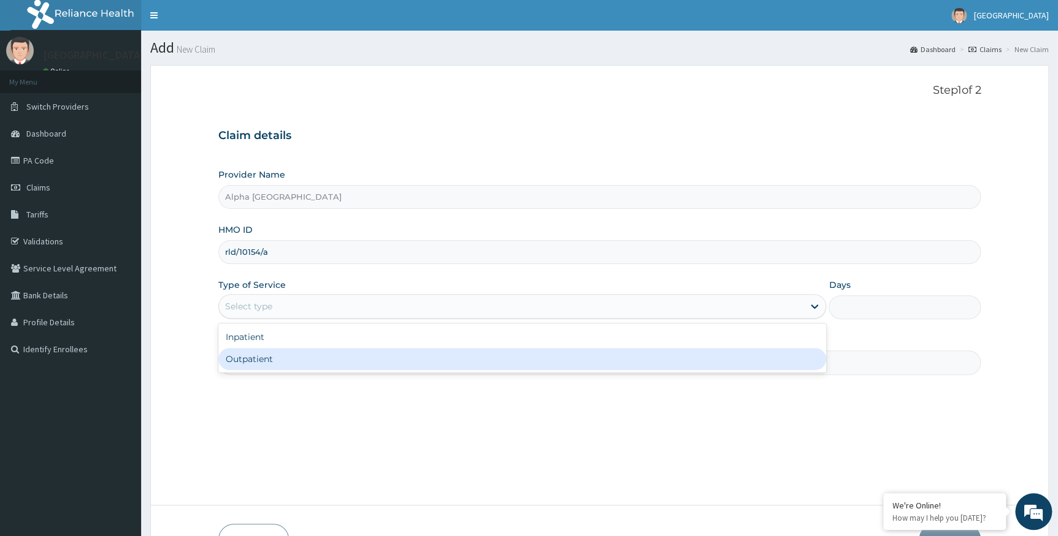
click at [375, 362] on div "Outpatient" at bounding box center [522, 359] width 608 height 22
type input "1"
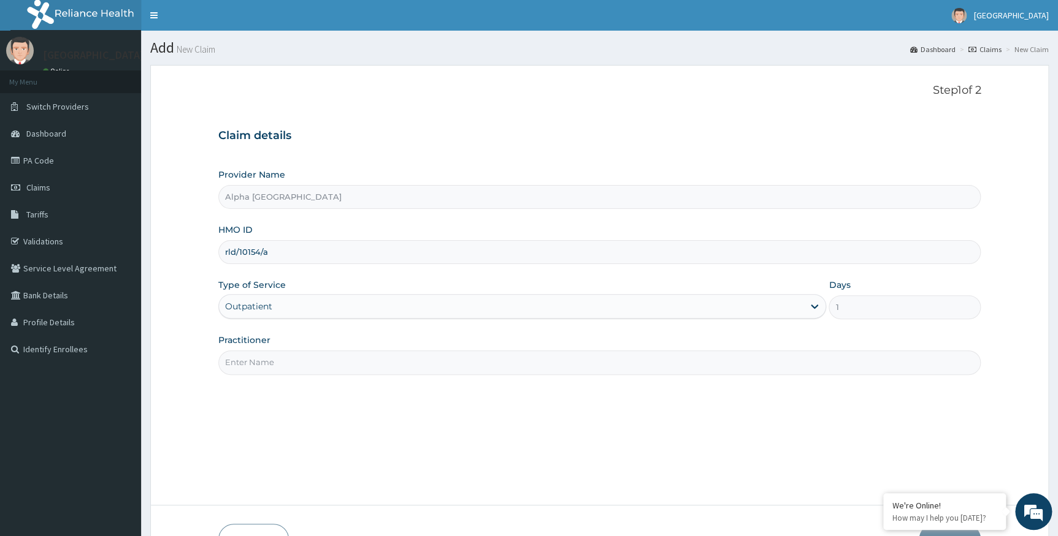
click at [376, 362] on input "Practitioner" at bounding box center [599, 363] width 763 height 24
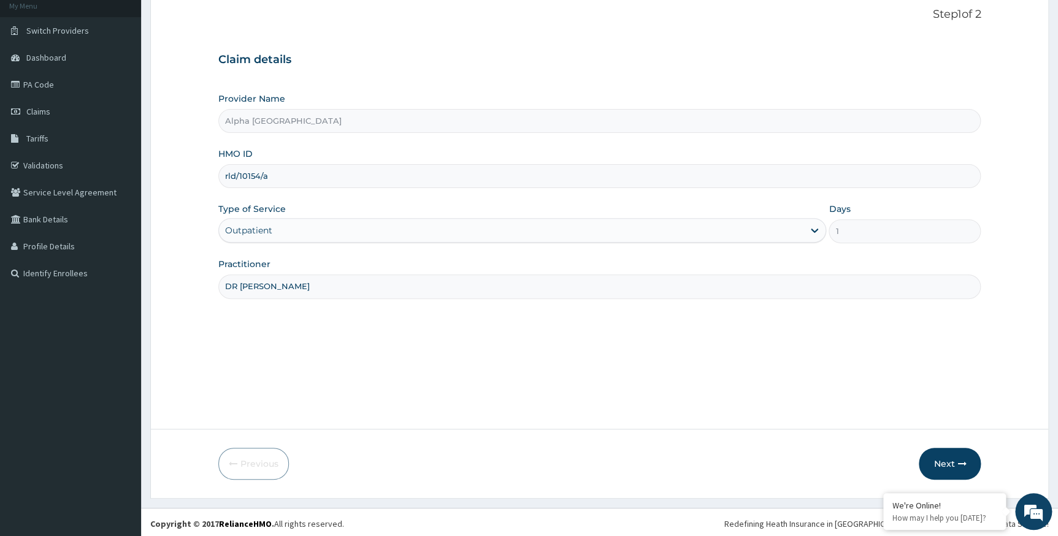
scroll to position [78, 0]
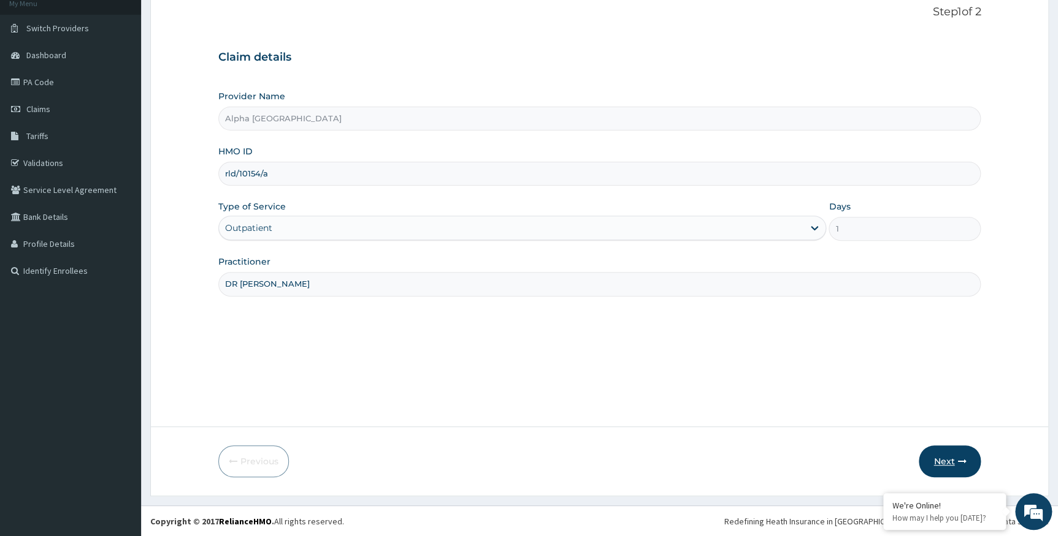
type input "DR CHUKWUMATI"
click at [947, 458] on button "Next" at bounding box center [949, 462] width 62 height 32
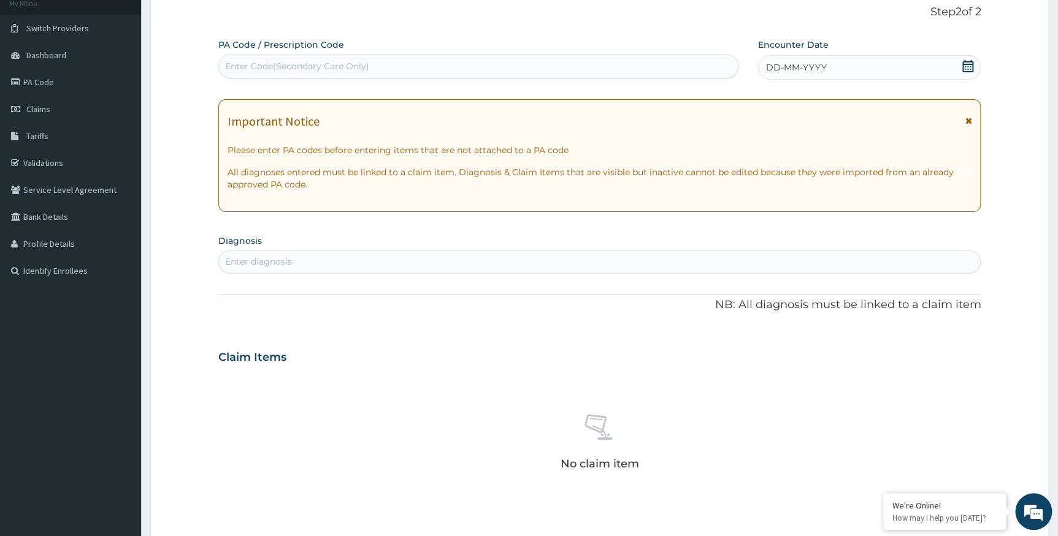
click at [655, 74] on div "Enter Code(Secondary Care Only)" at bounding box center [478, 66] width 519 height 20
paste input "PA/D2816C"
type input "PA/D2816C"
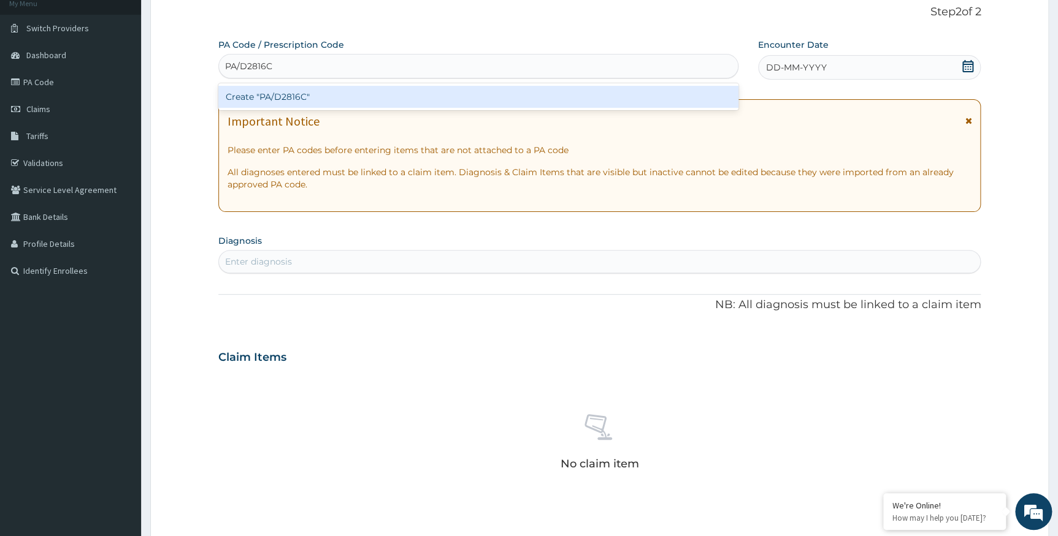
click at [647, 91] on div "Create "PA/D2816C"" at bounding box center [478, 97] width 520 height 22
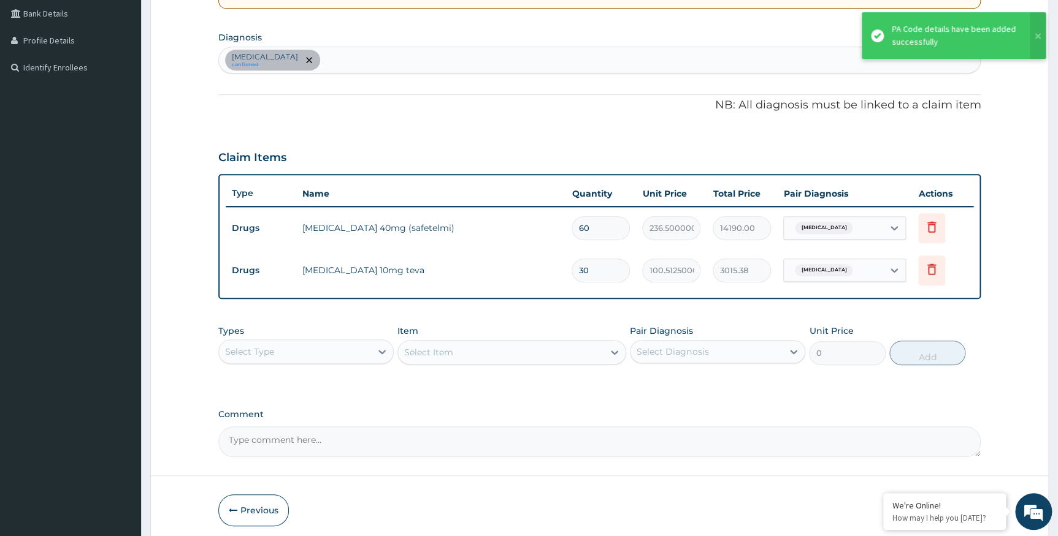
scroll to position [301, 0]
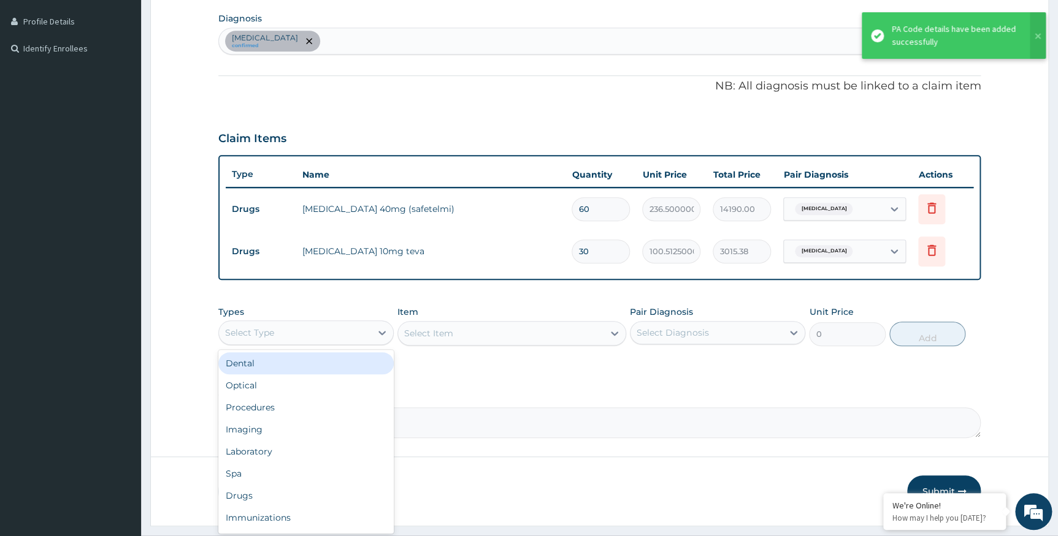
drag, startPoint x: 369, startPoint y: 327, endPoint x: 376, endPoint y: 376, distance: 50.2
click at [369, 329] on div "Select Type" at bounding box center [295, 333] width 152 height 20
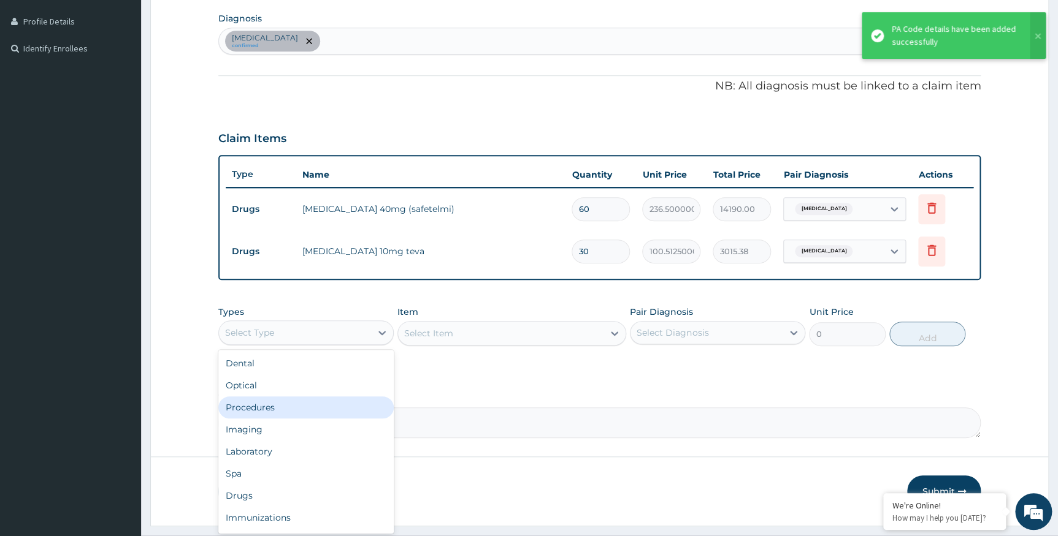
click at [368, 403] on div "Procedures" at bounding box center [305, 408] width 175 height 22
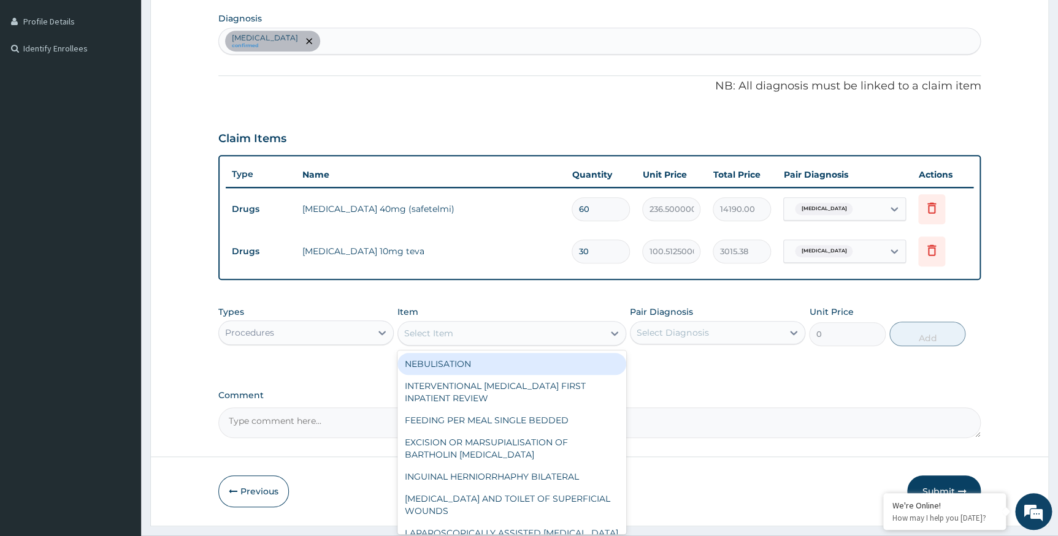
click at [582, 326] on div "Select Item" at bounding box center [500, 334] width 205 height 20
type input "GENERAL"
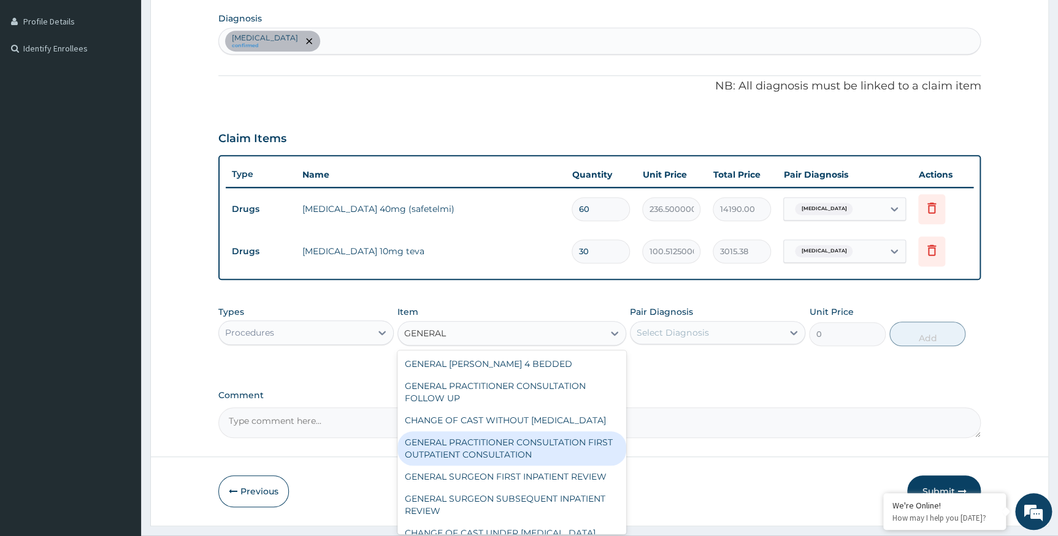
click at [541, 462] on div "GENERAL PRACTITIONER CONSULTATION FIRST OUTPATIENT CONSULTATION" at bounding box center [511, 449] width 229 height 34
type input "3547.5"
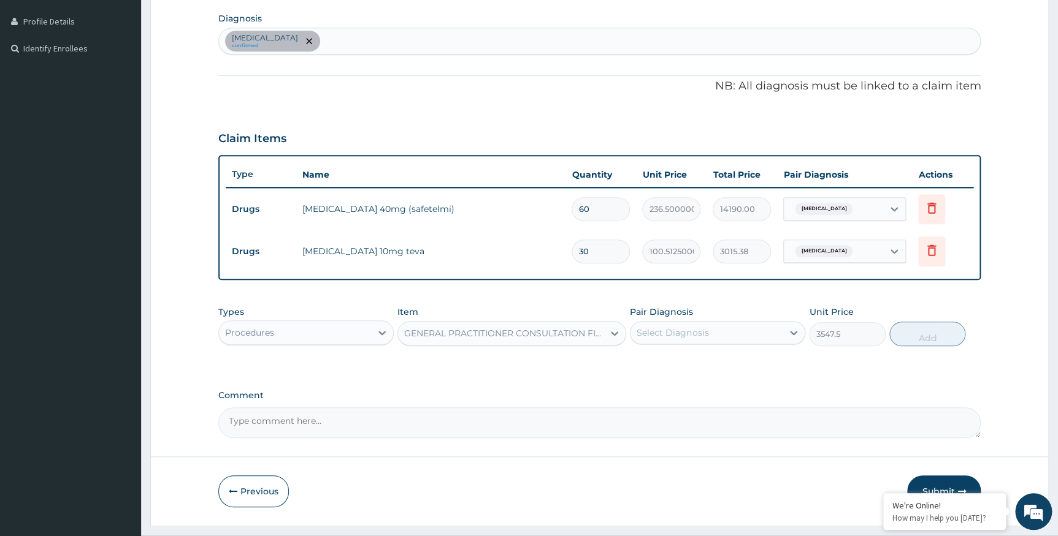
drag, startPoint x: 691, startPoint y: 322, endPoint x: 688, endPoint y: 344, distance: 22.3
click at [692, 324] on div "Select Diagnosis" at bounding box center [706, 333] width 152 height 20
drag, startPoint x: 690, startPoint y: 367, endPoint x: 790, endPoint y: 354, distance: 101.4
click at [694, 367] on label "Hypertensive heart disease" at bounding box center [688, 363] width 76 height 12
checkbox input "true"
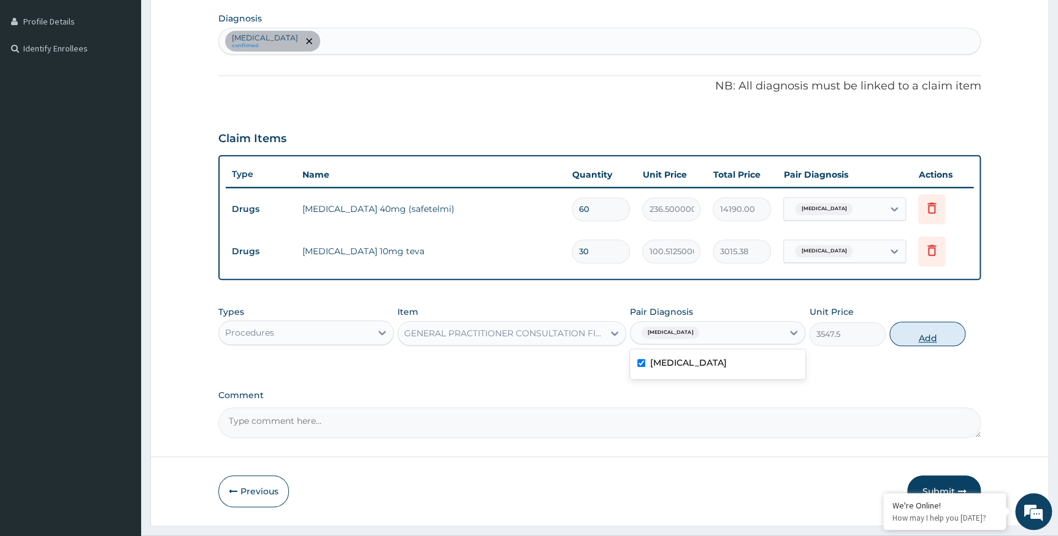
click at [928, 330] on button "Add" at bounding box center [927, 334] width 76 height 25
type input "0"
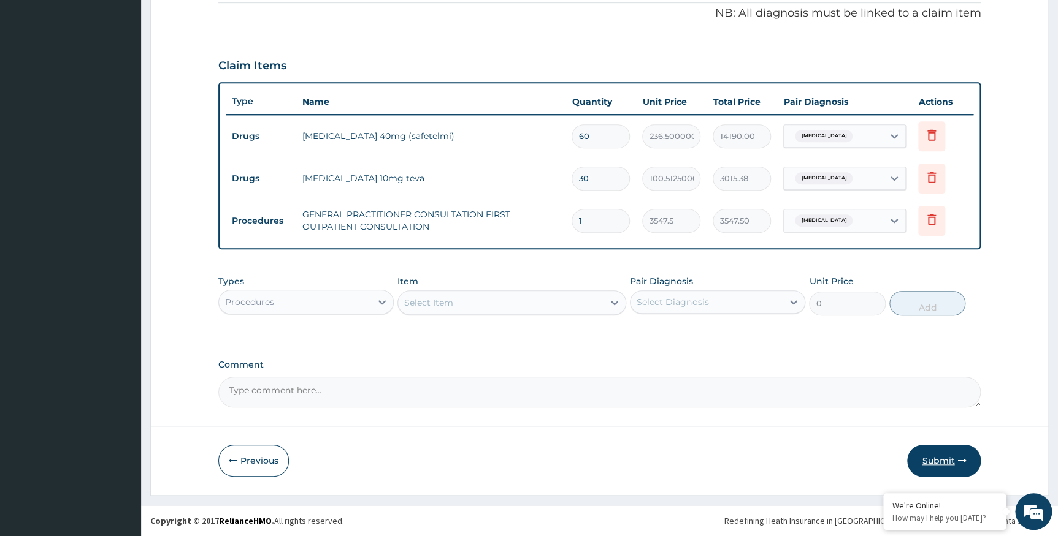
click at [946, 459] on button "Submit" at bounding box center [944, 461] width 74 height 32
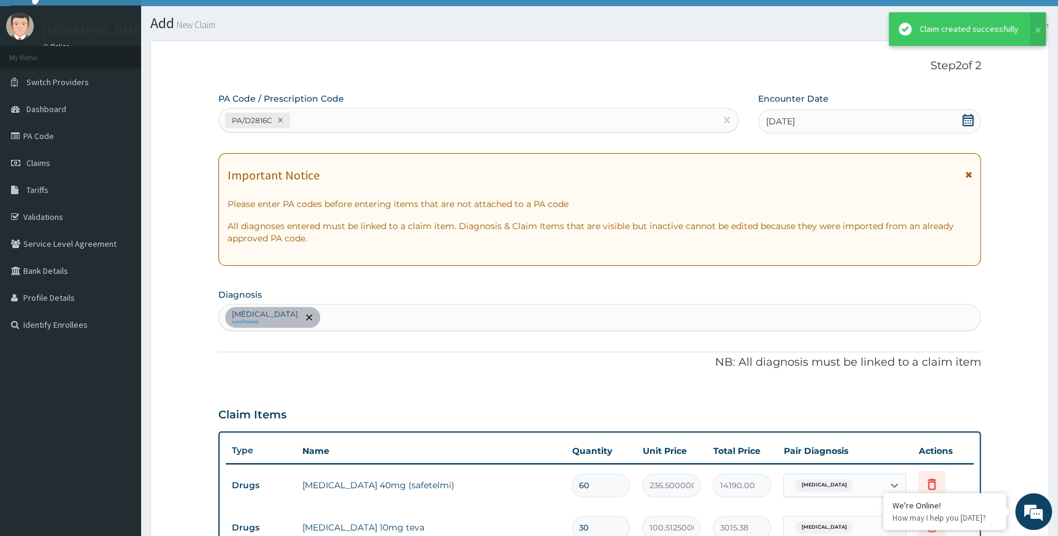
scroll to position [374, 0]
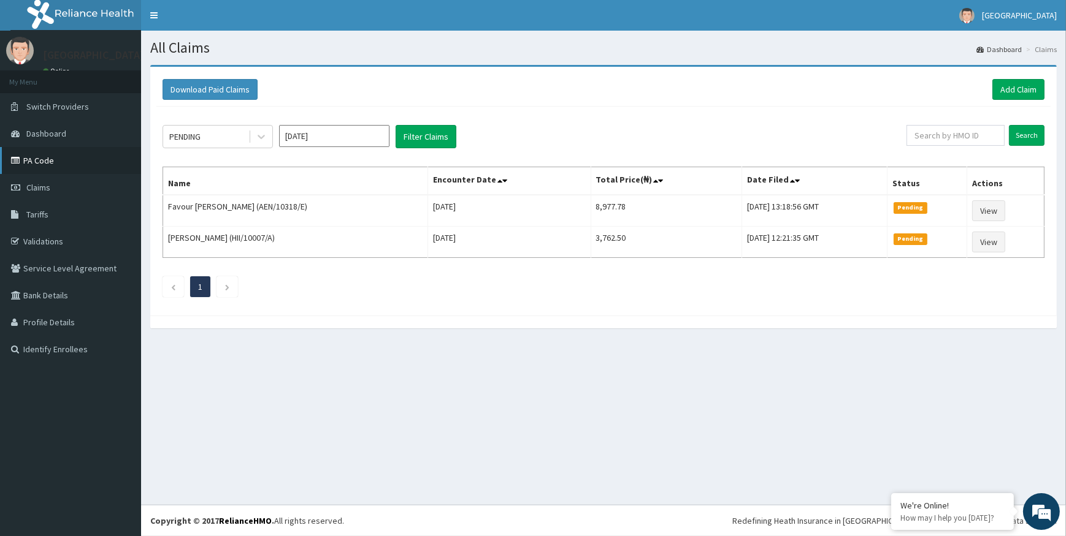
click at [40, 159] on link "PA Code" at bounding box center [70, 160] width 141 height 27
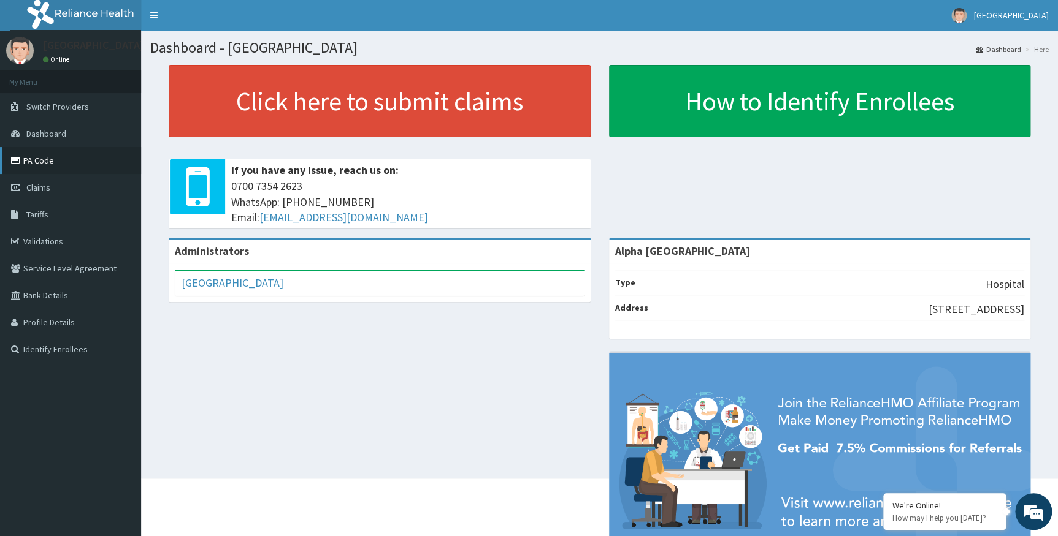
click at [36, 159] on link "PA Code" at bounding box center [70, 160] width 141 height 27
click at [55, 164] on link "PA Code" at bounding box center [70, 160] width 141 height 27
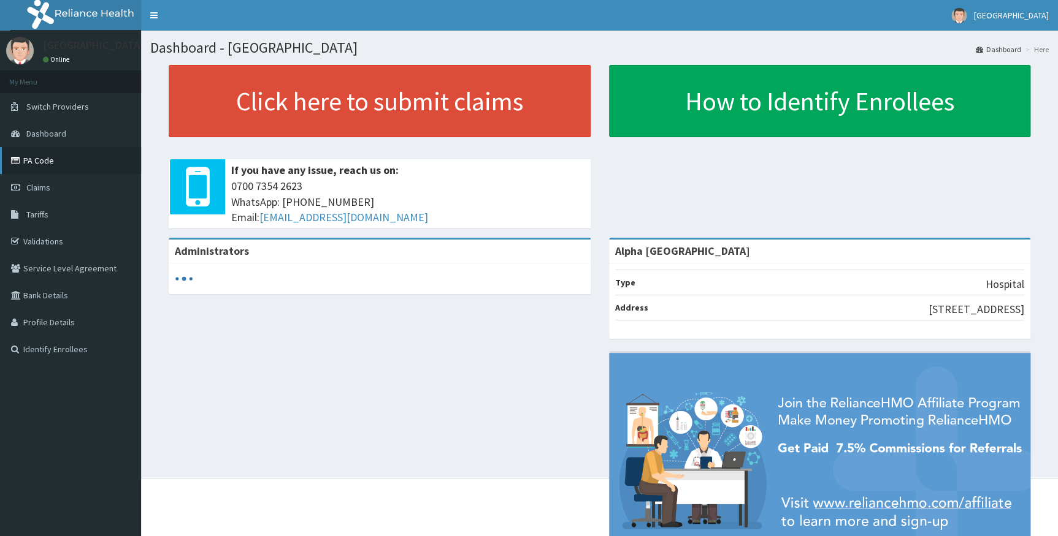
click at [48, 160] on link "PA Code" at bounding box center [70, 160] width 141 height 27
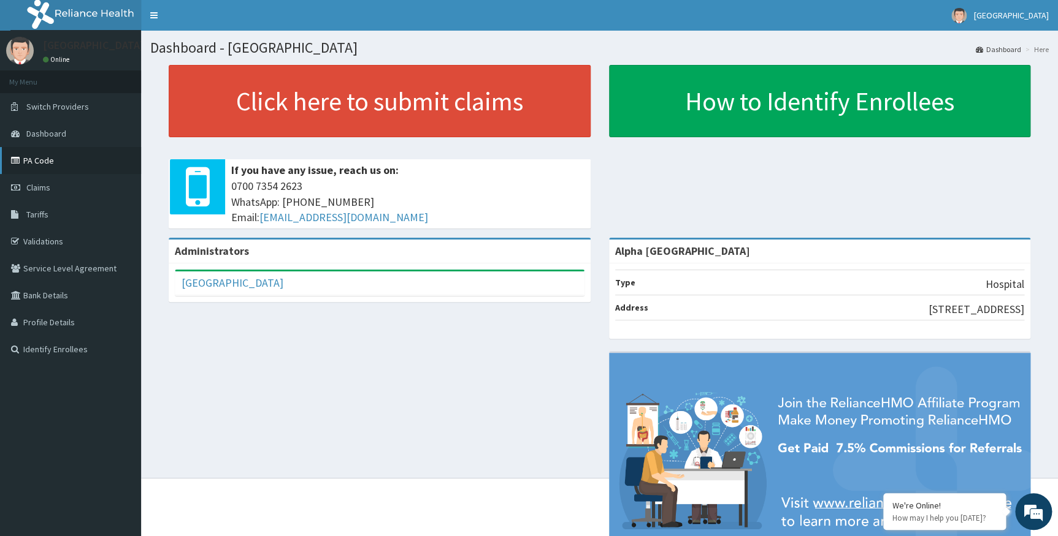
click at [29, 161] on link "PA Code" at bounding box center [70, 160] width 141 height 27
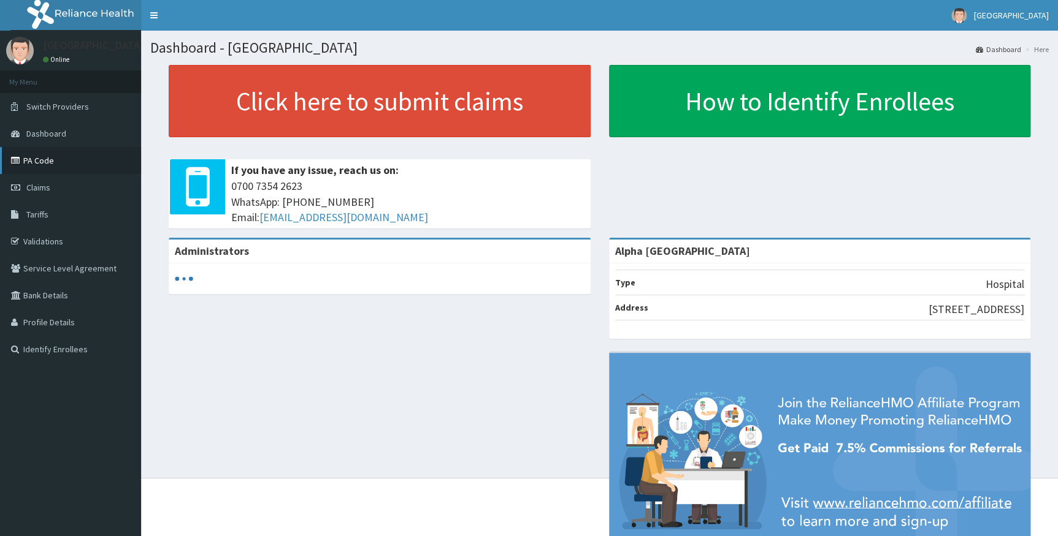
click at [53, 158] on link "PA Code" at bounding box center [70, 160] width 141 height 27
click at [58, 189] on link "Claims" at bounding box center [70, 187] width 141 height 27
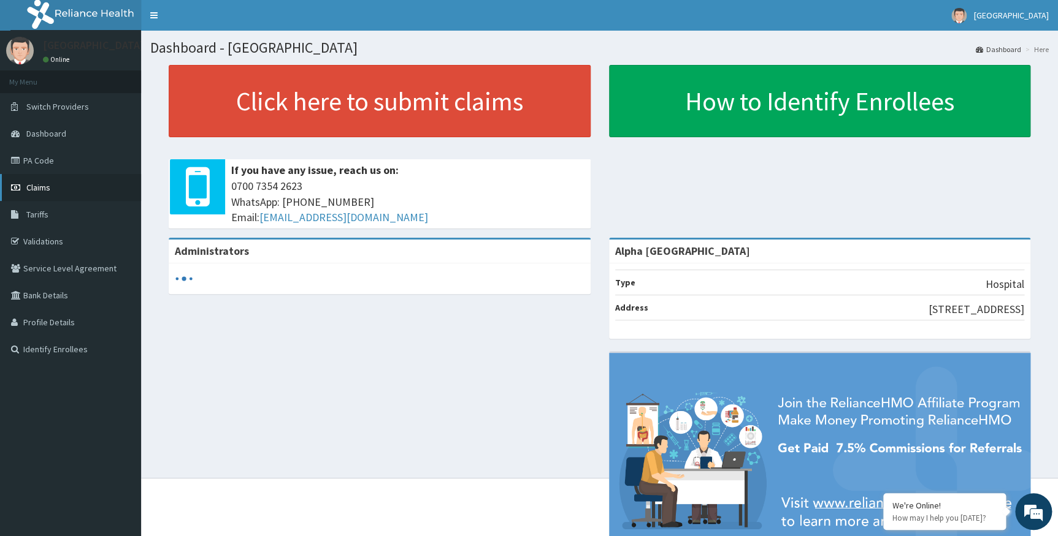
click at [48, 189] on span "Claims" at bounding box center [38, 187] width 24 height 11
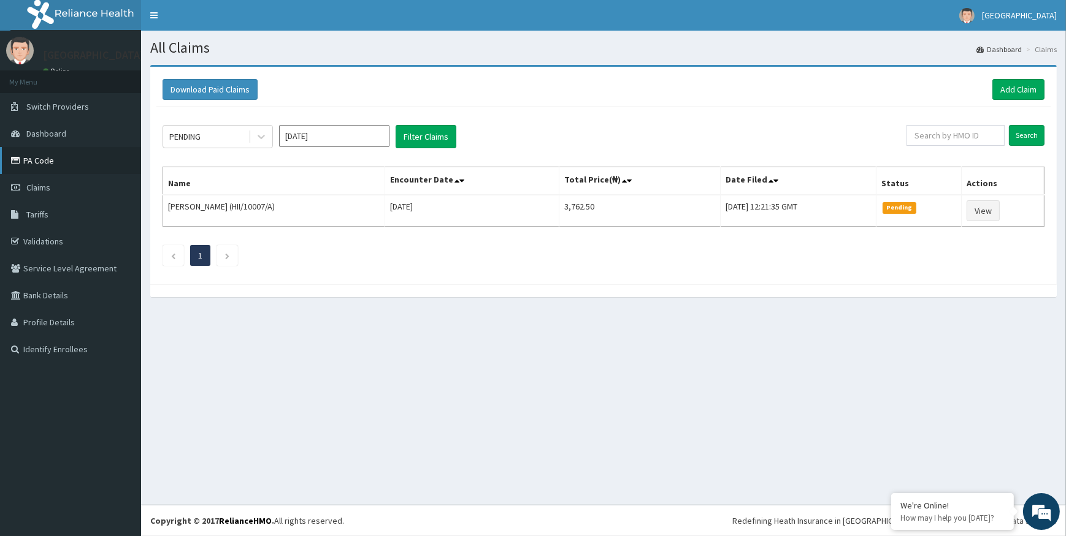
click at [37, 162] on link "PA Code" at bounding box center [70, 160] width 141 height 27
